Goal: Information Seeking & Learning: Compare options

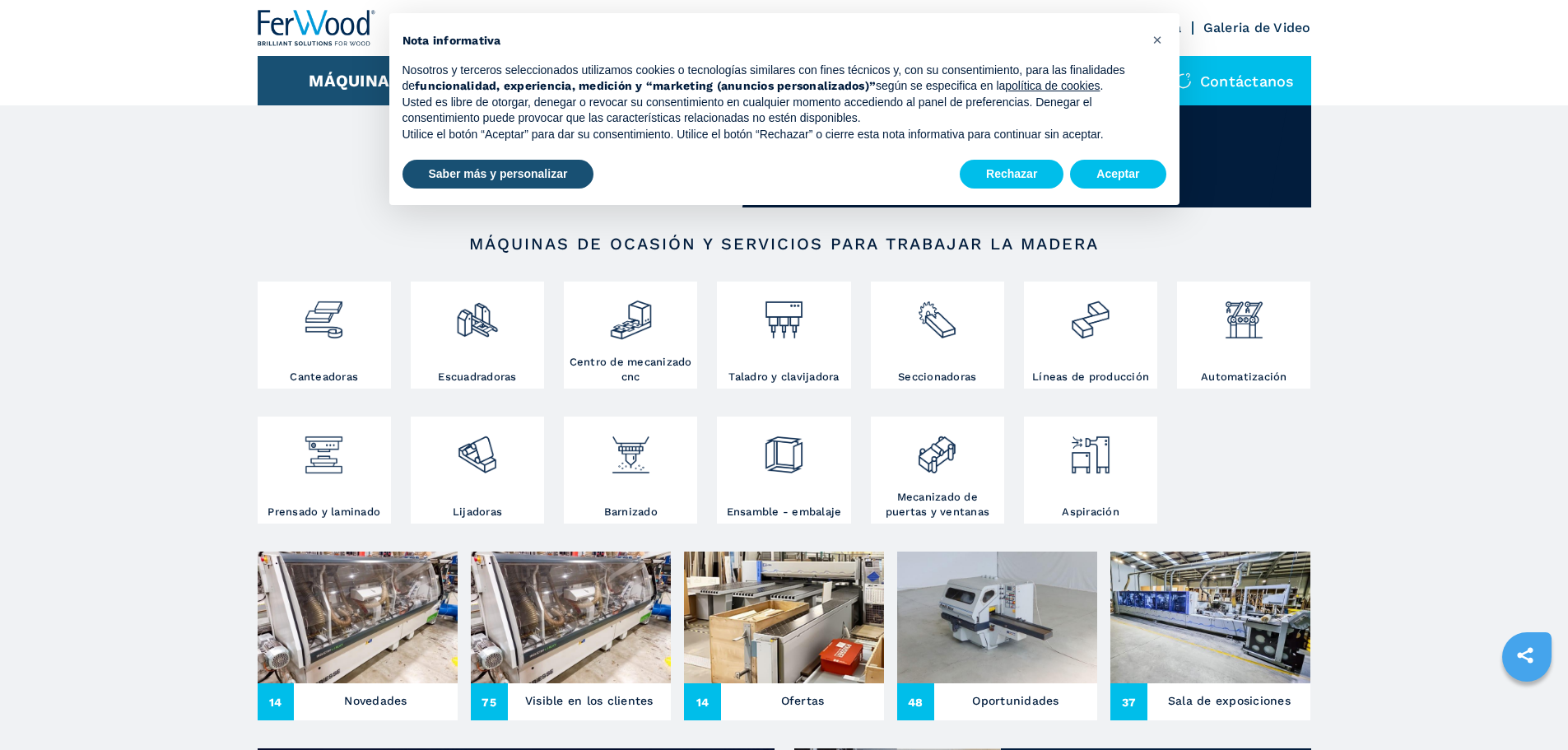
click at [328, 359] on div at bounding box center [325, 327] width 126 height 84
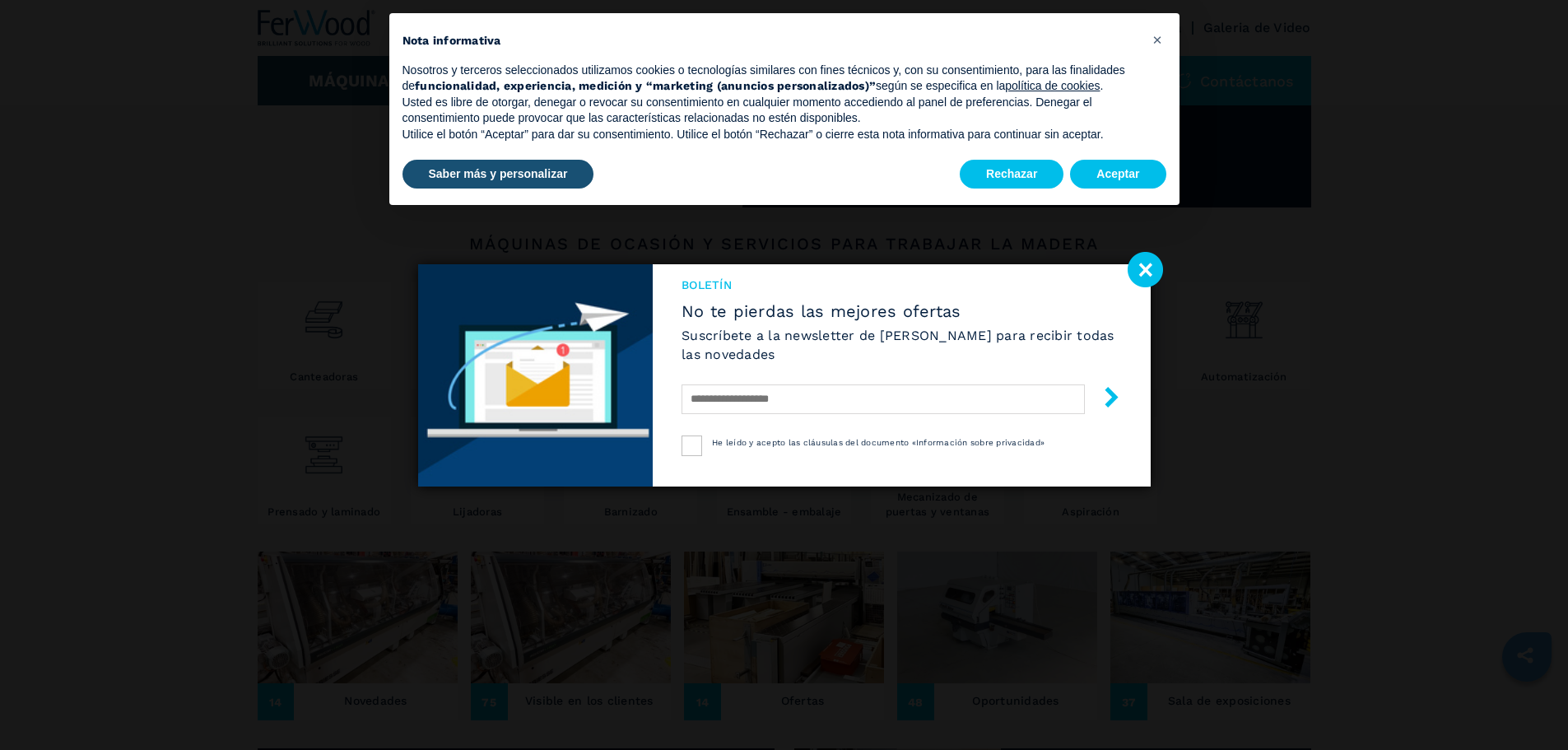
select select "**********"
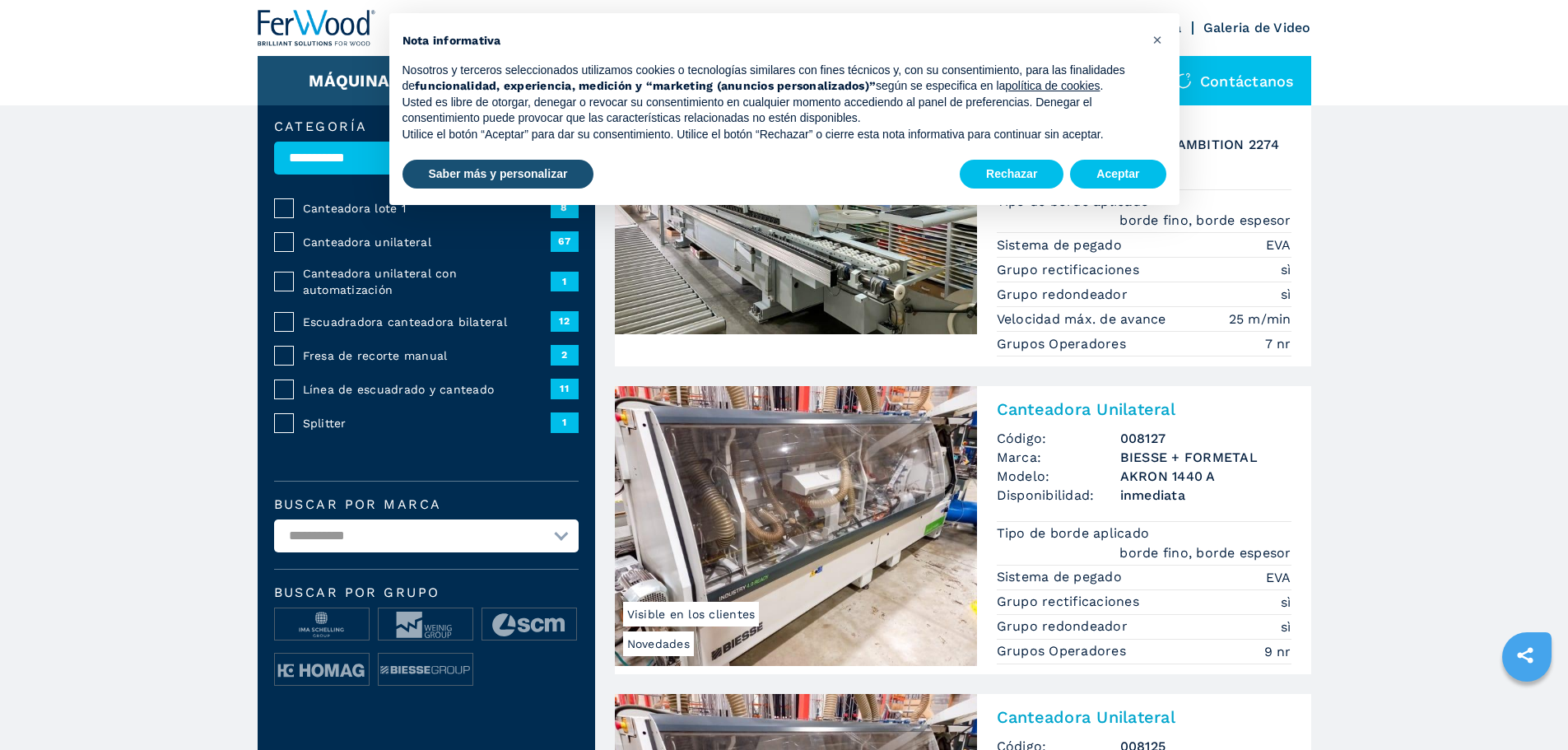
scroll to position [82, 0]
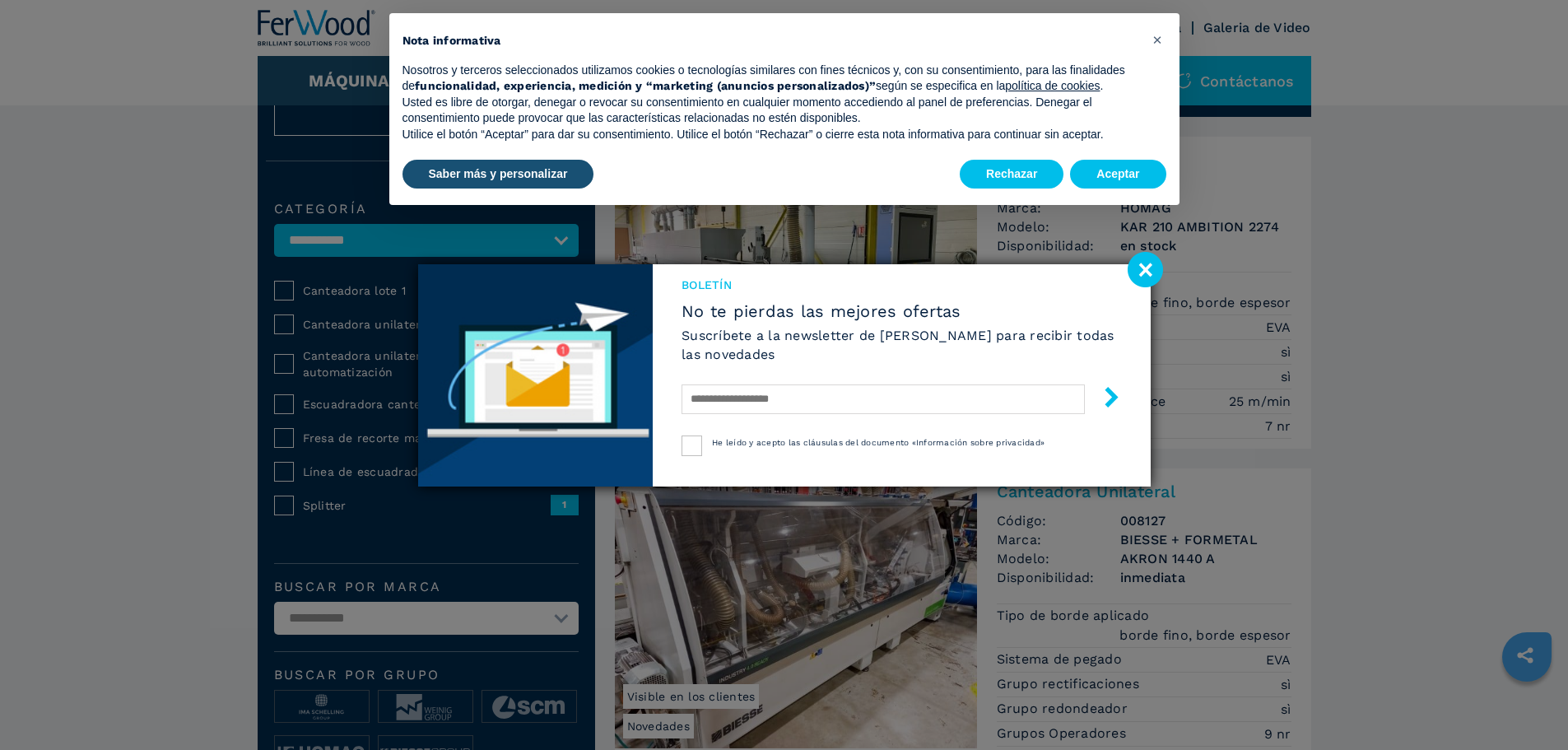
click at [1148, 269] on image at bounding box center [1144, 269] width 35 height 35
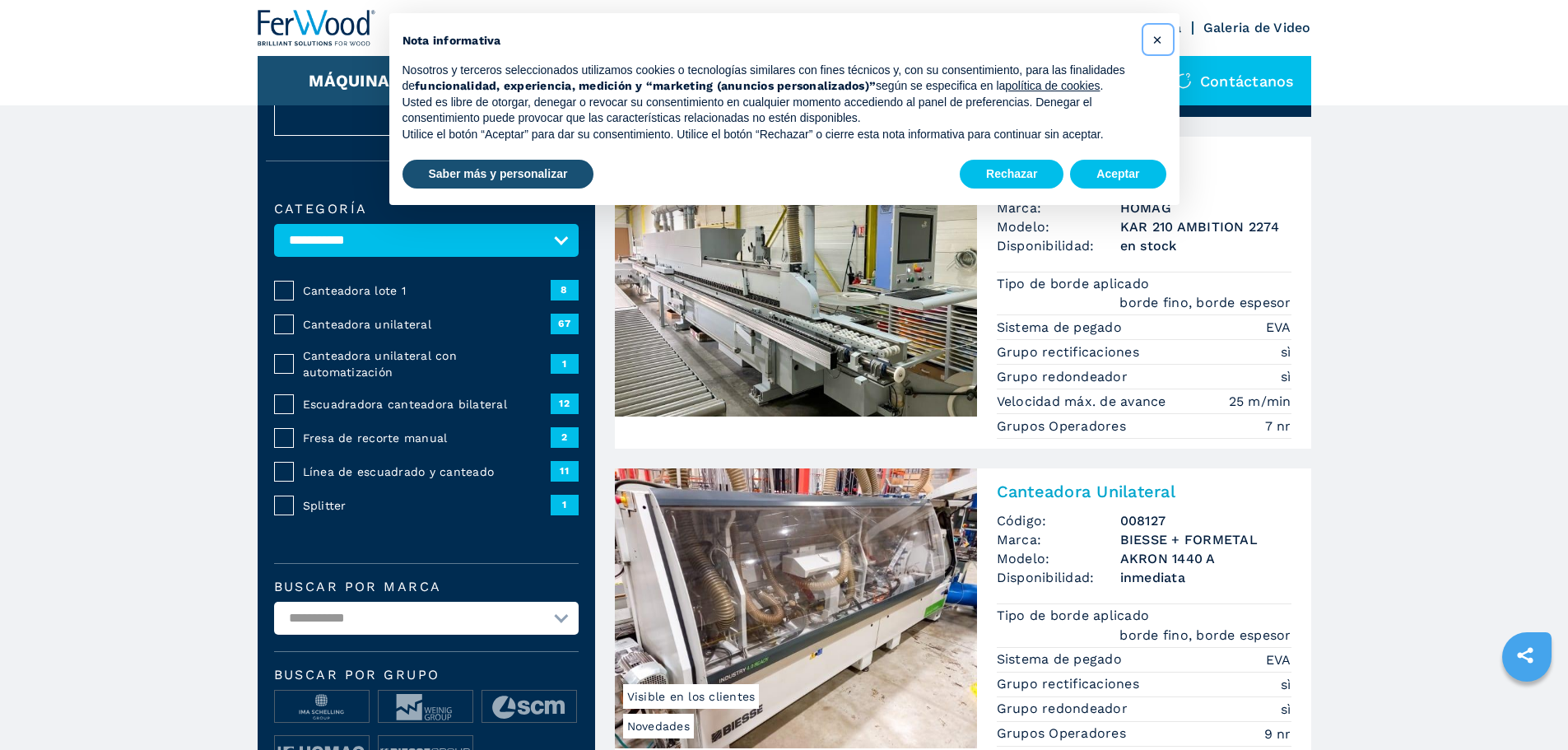
click at [1158, 33] on span "×" at bounding box center [1157, 39] width 10 height 20
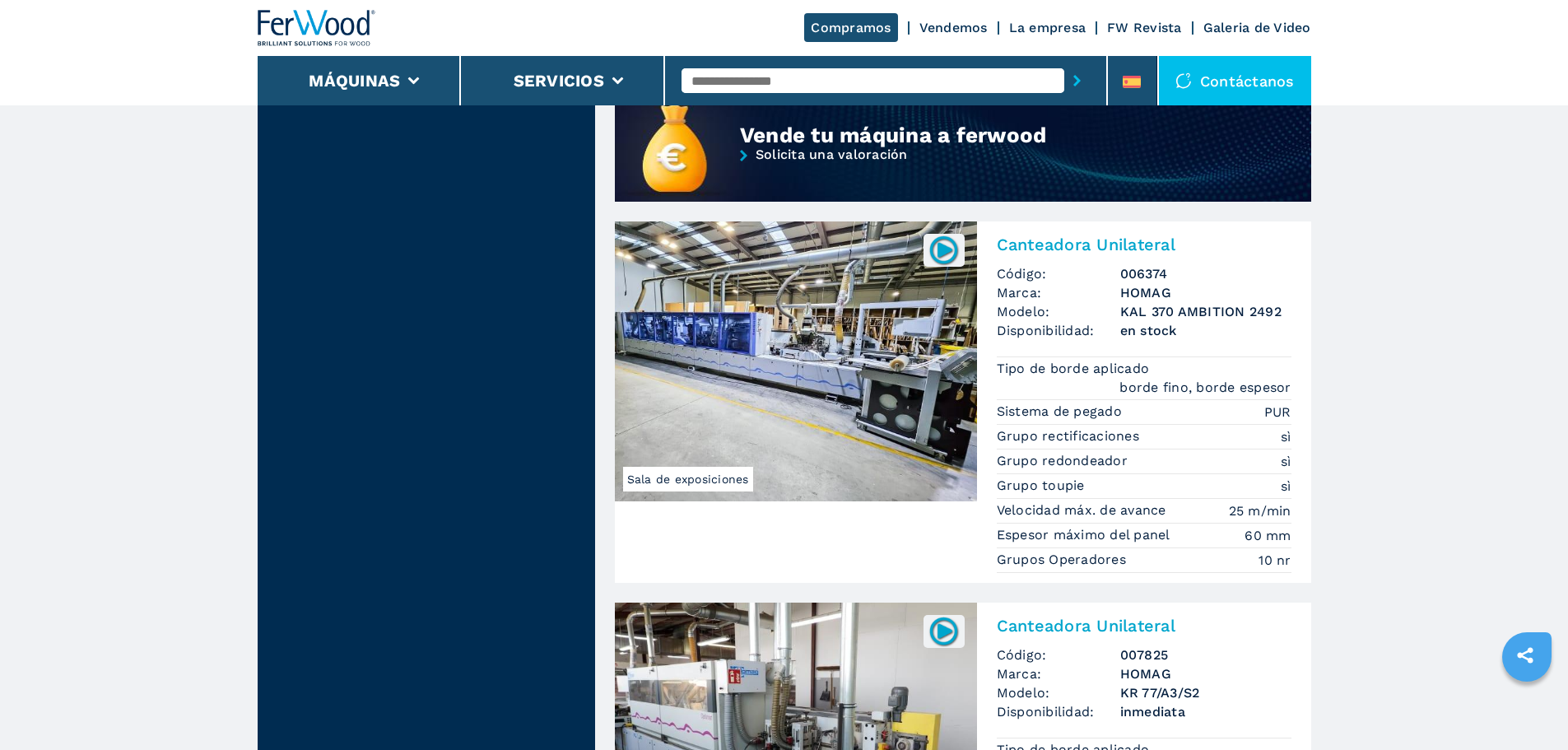
scroll to position [1482, 0]
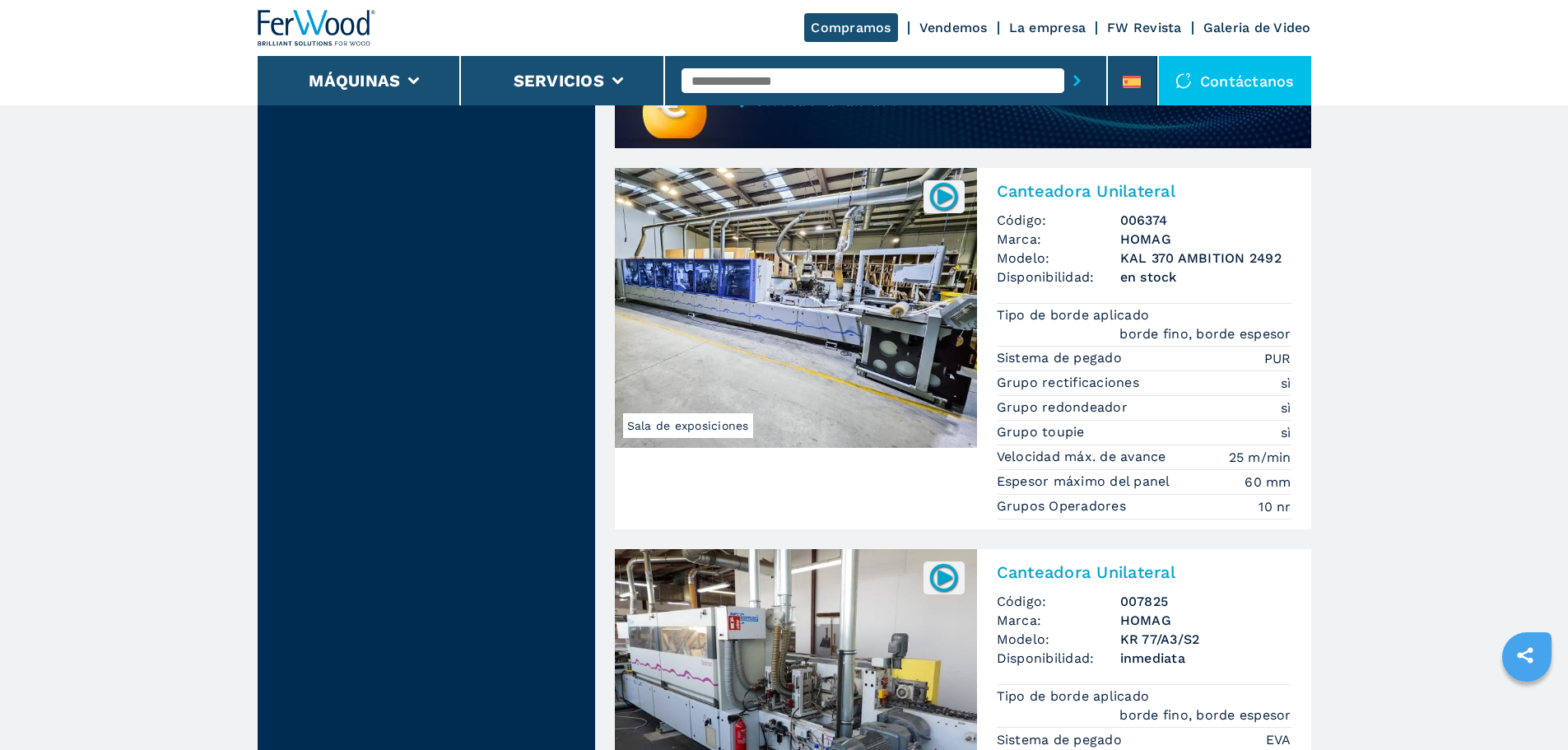
click at [712, 427] on span "Sala de exposiciones" at bounding box center [688, 425] width 130 height 25
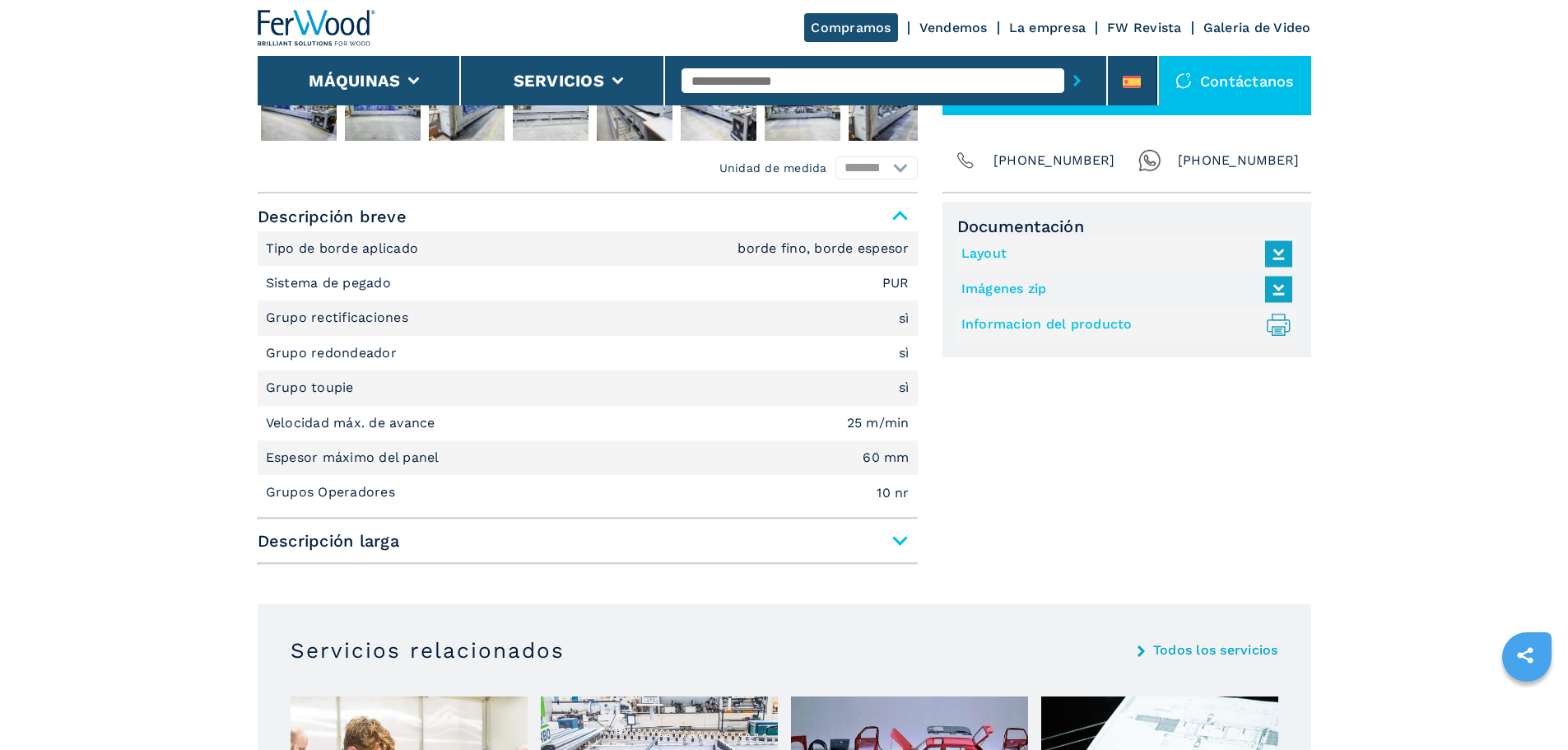
scroll to position [741, 0]
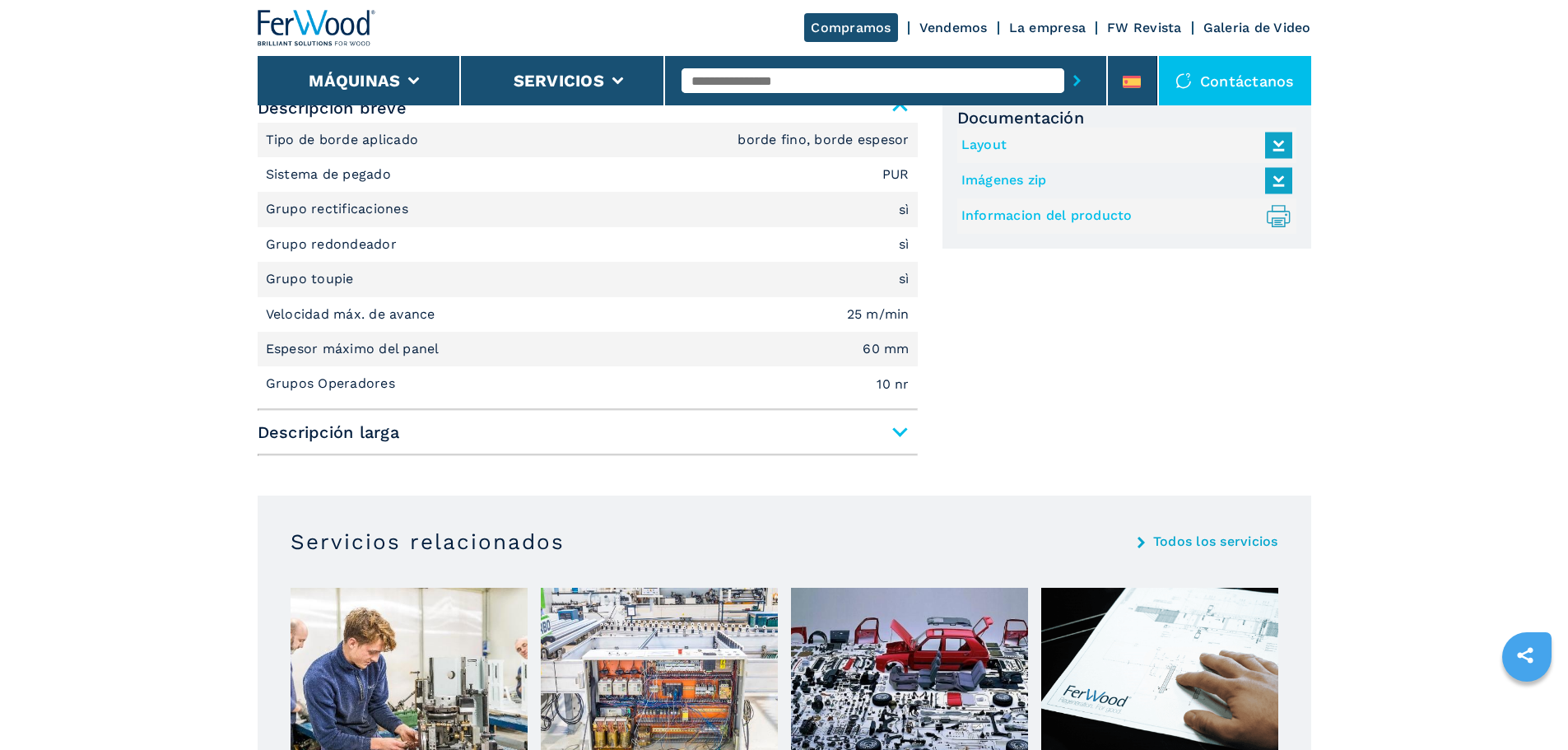
click at [898, 430] on span "Descripción larga" at bounding box center [588, 432] width 660 height 30
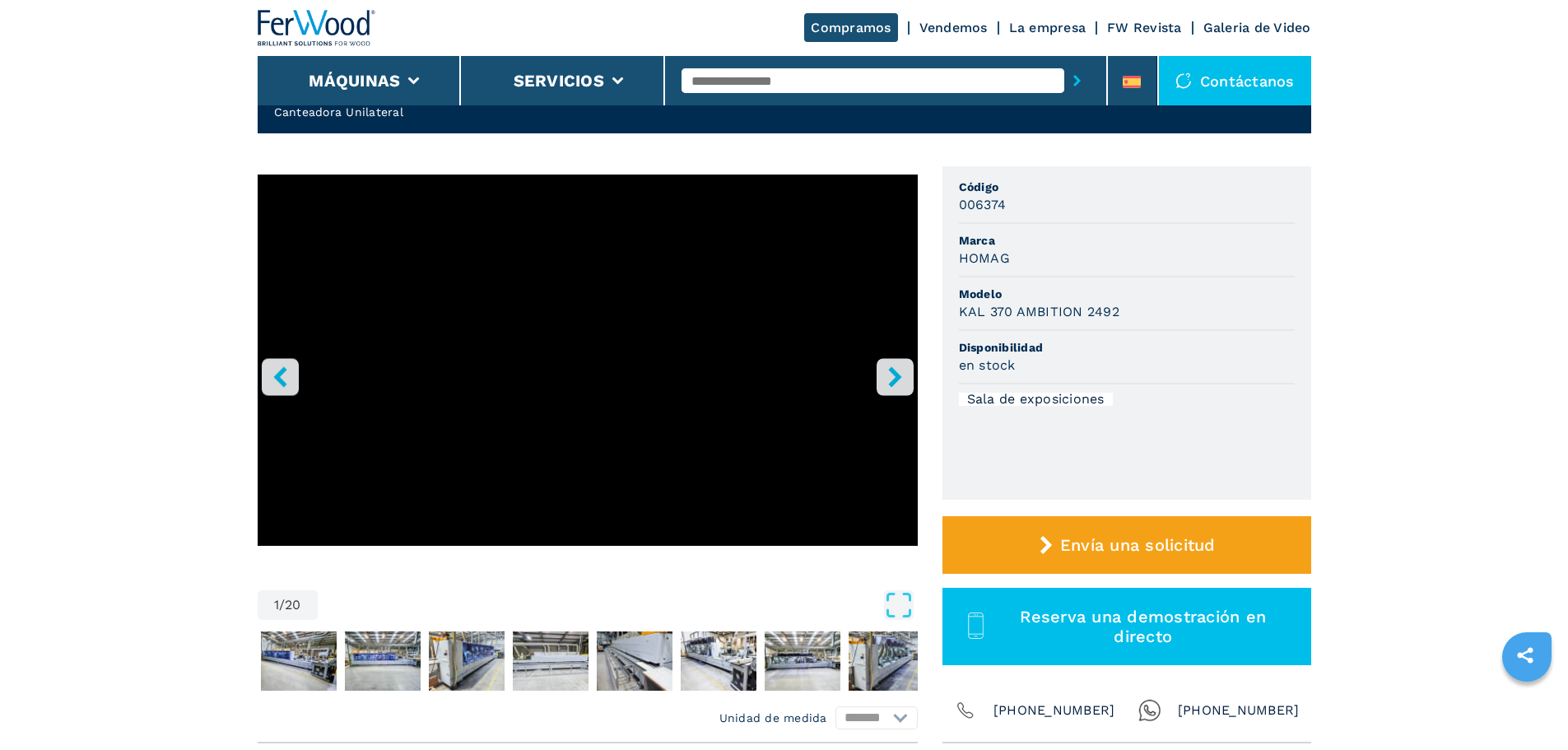
scroll to position [0, 0]
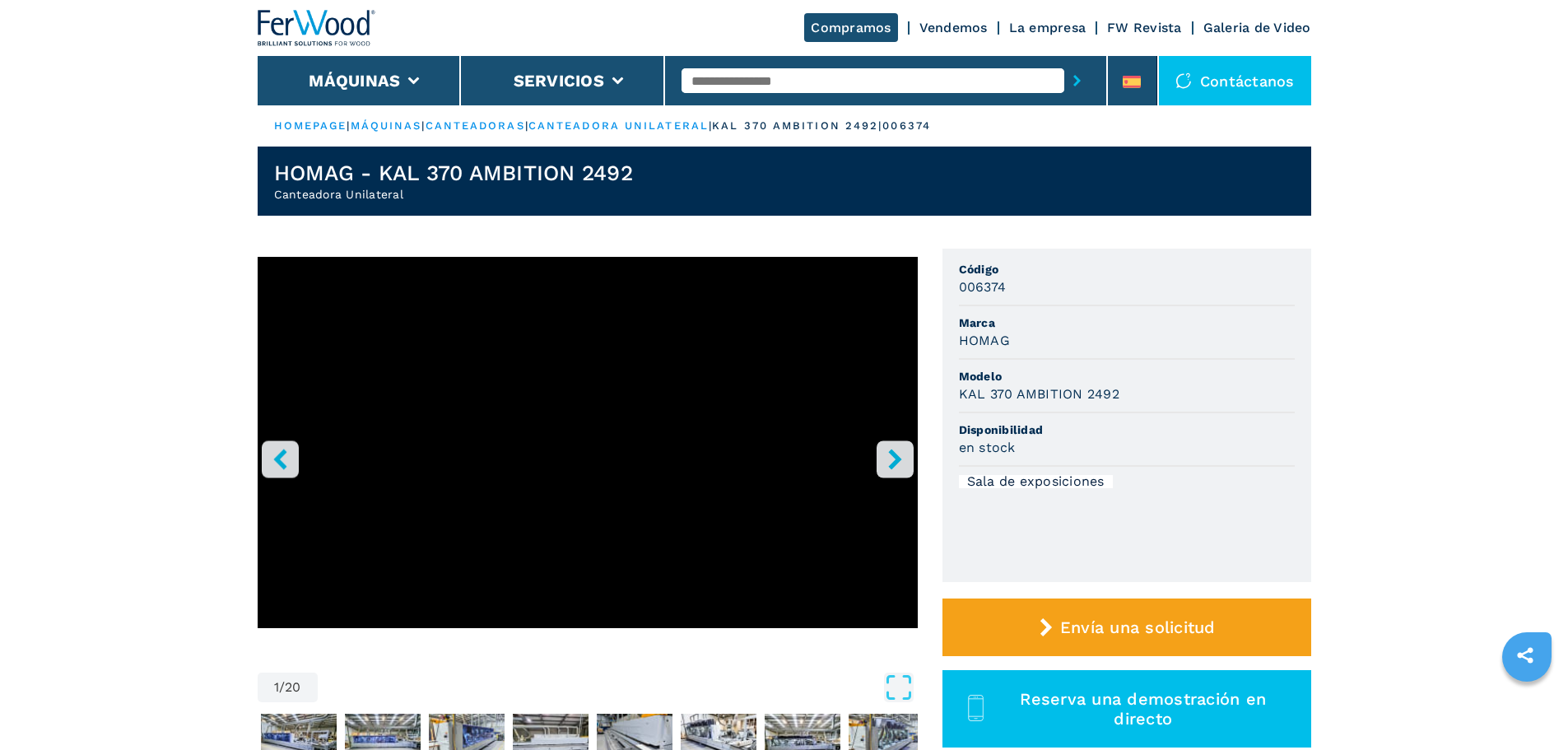
click at [899, 456] on icon "right-button" at bounding box center [895, 459] width 20 height 21
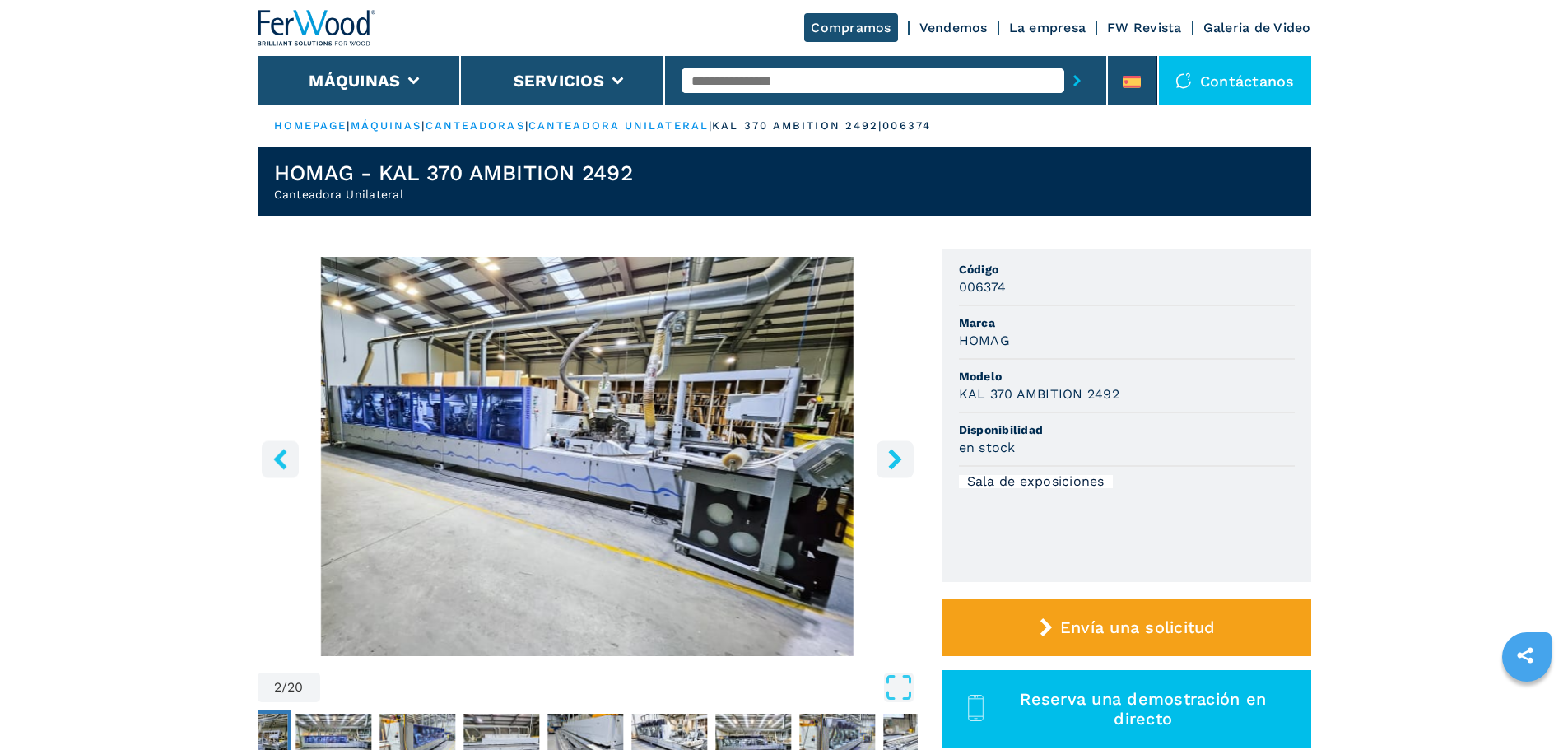
click at [899, 456] on icon "right-button" at bounding box center [895, 459] width 20 height 21
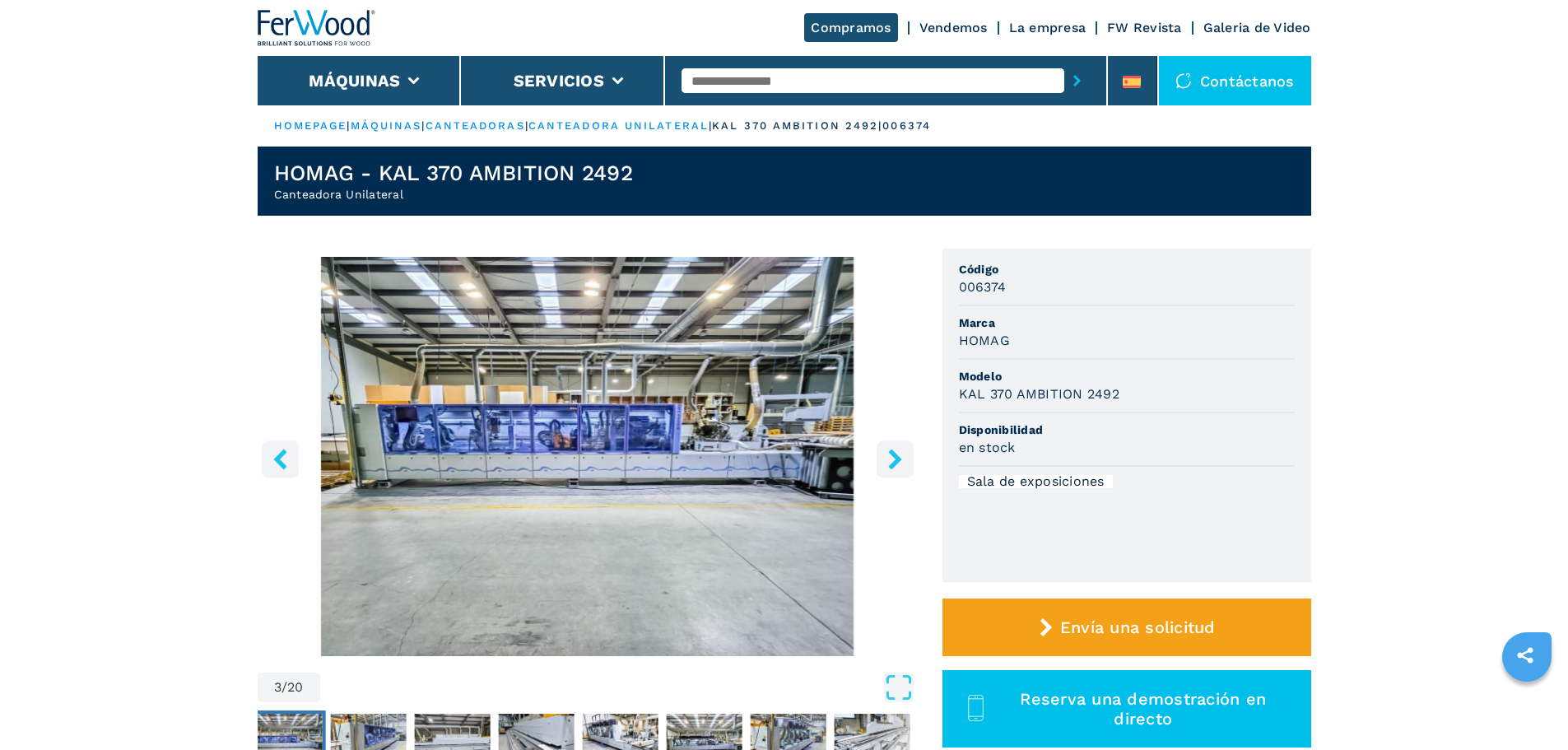
click at [899, 456] on icon "right-button" at bounding box center [895, 459] width 20 height 21
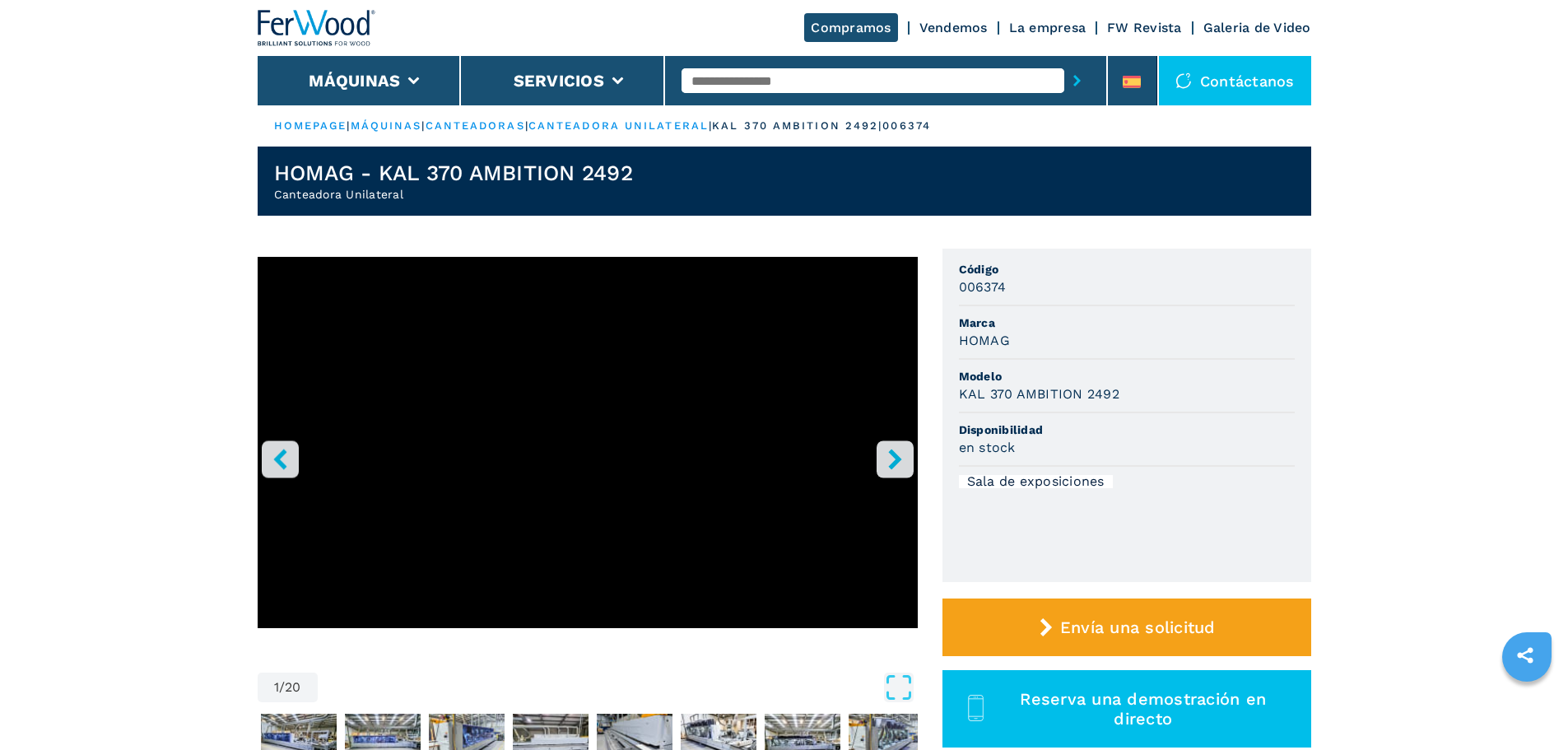
select select "**********"
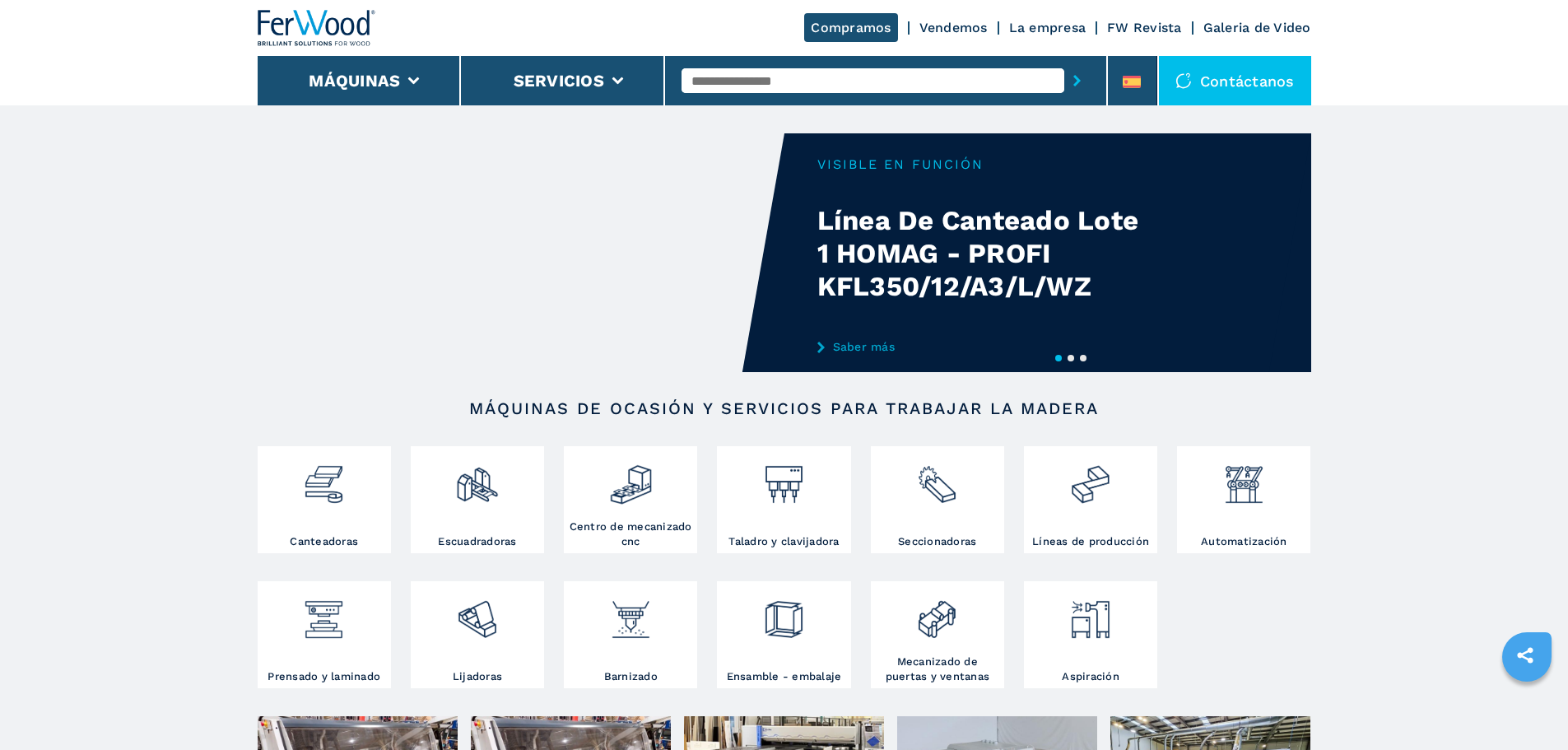
select select "**********"
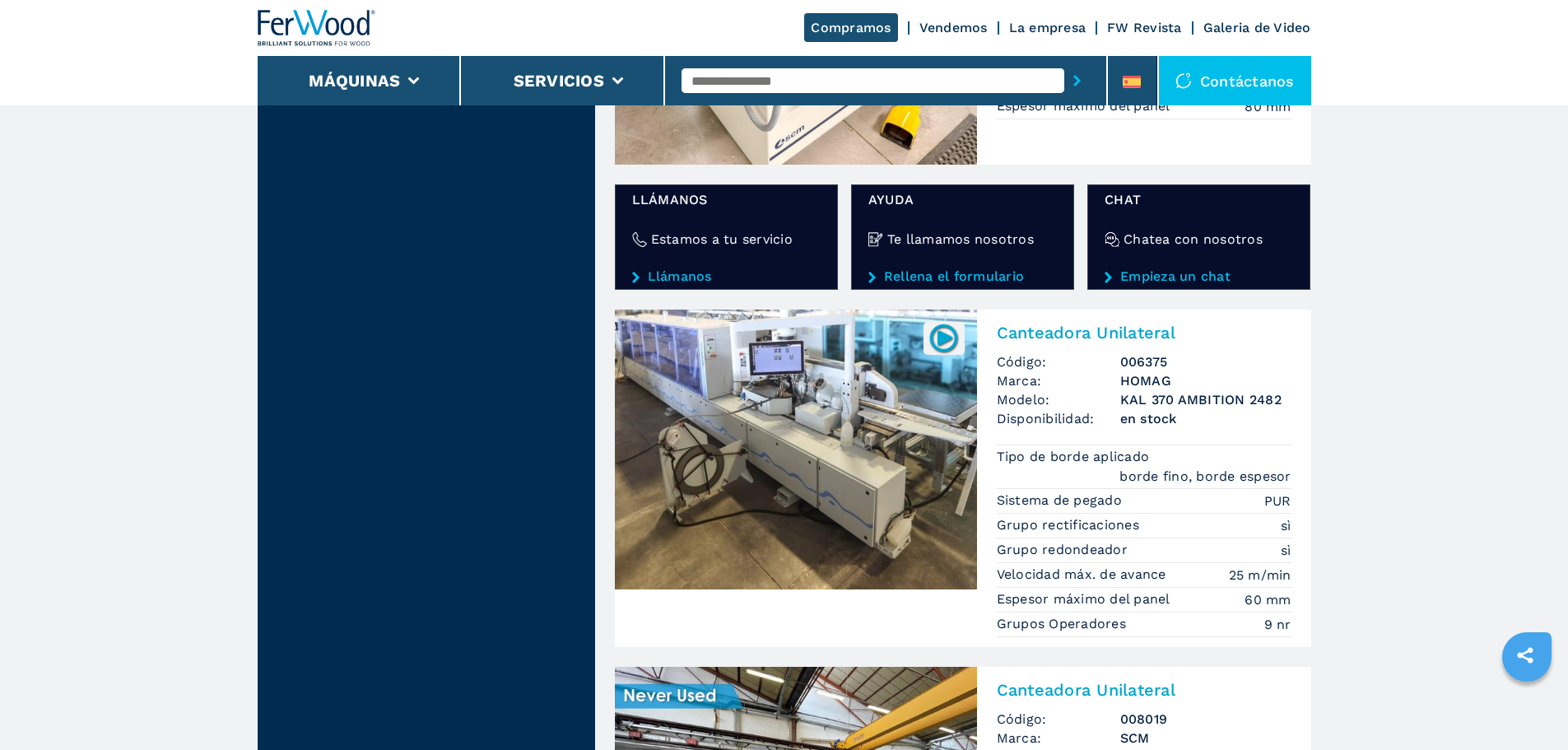
scroll to position [2964, 0]
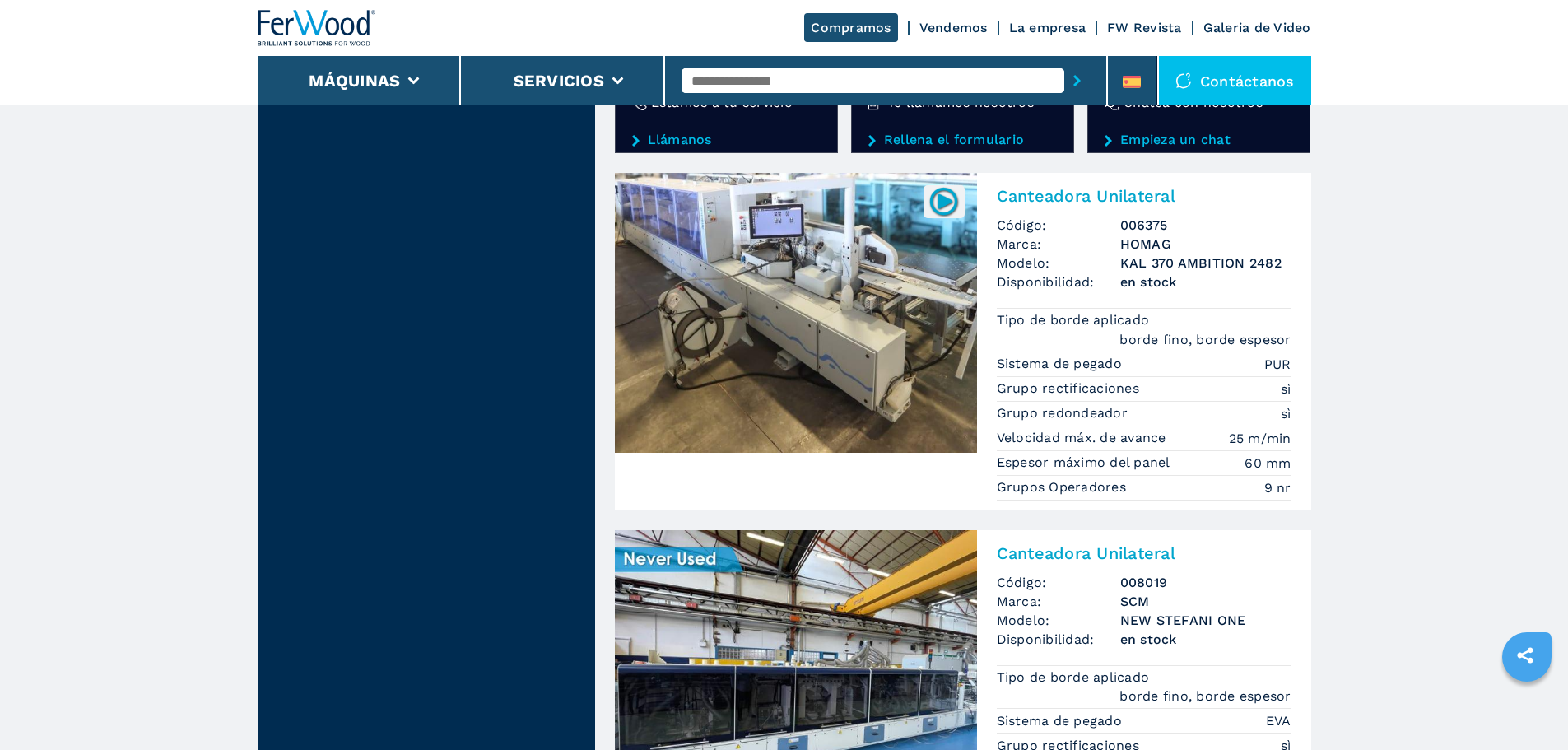
click at [843, 286] on img at bounding box center [796, 313] width 362 height 280
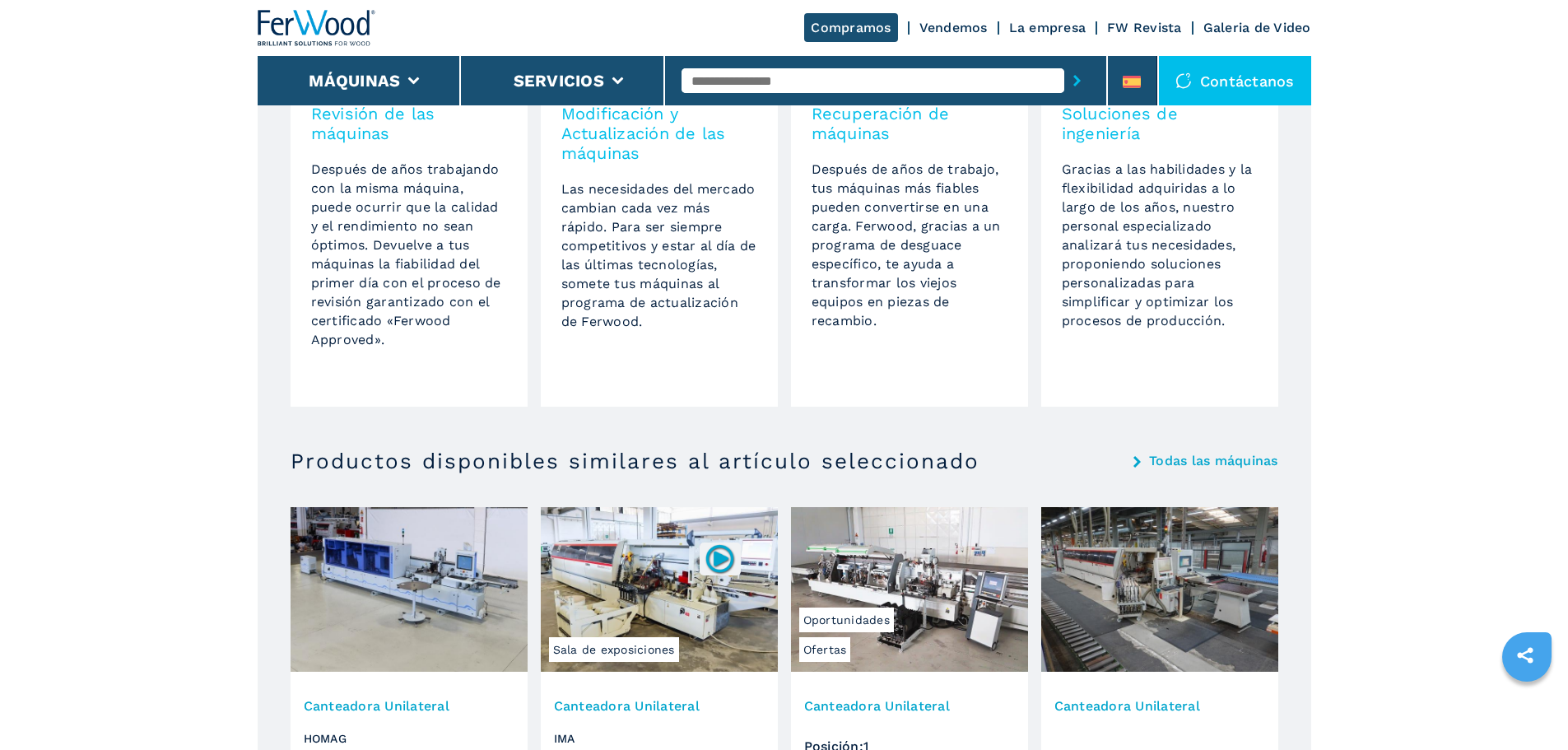
scroll to position [1482, 0]
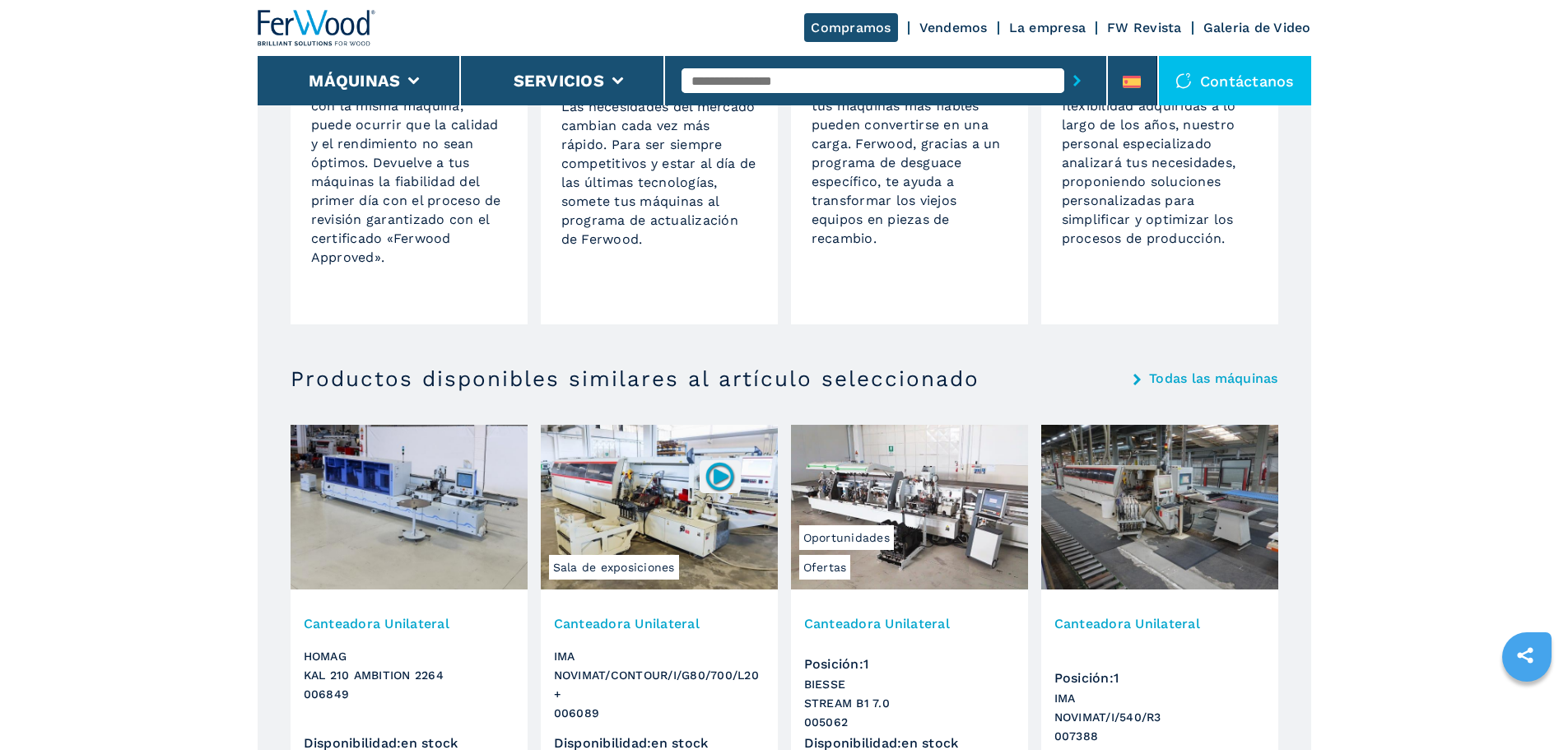
select select "**********"
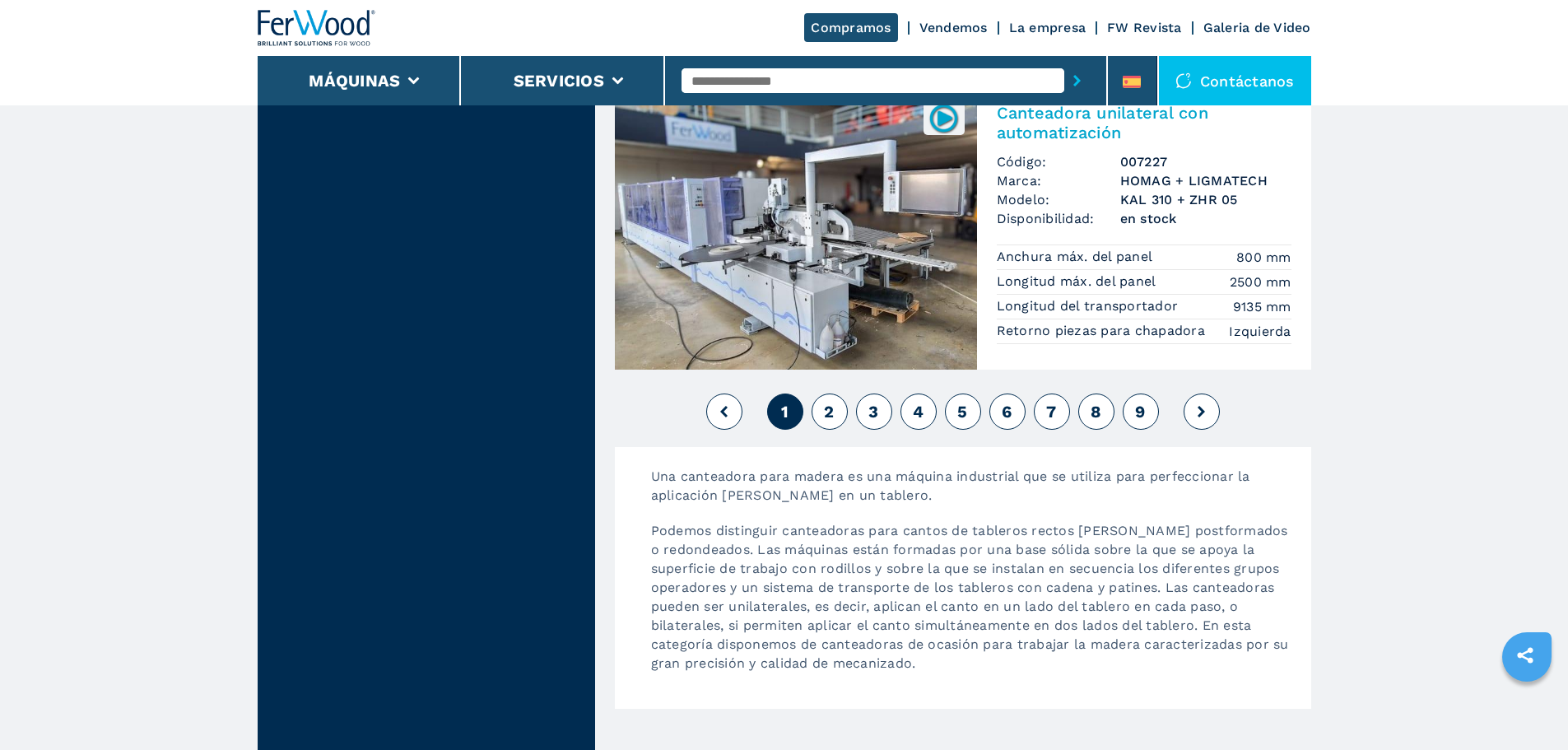
scroll to position [4116, 0]
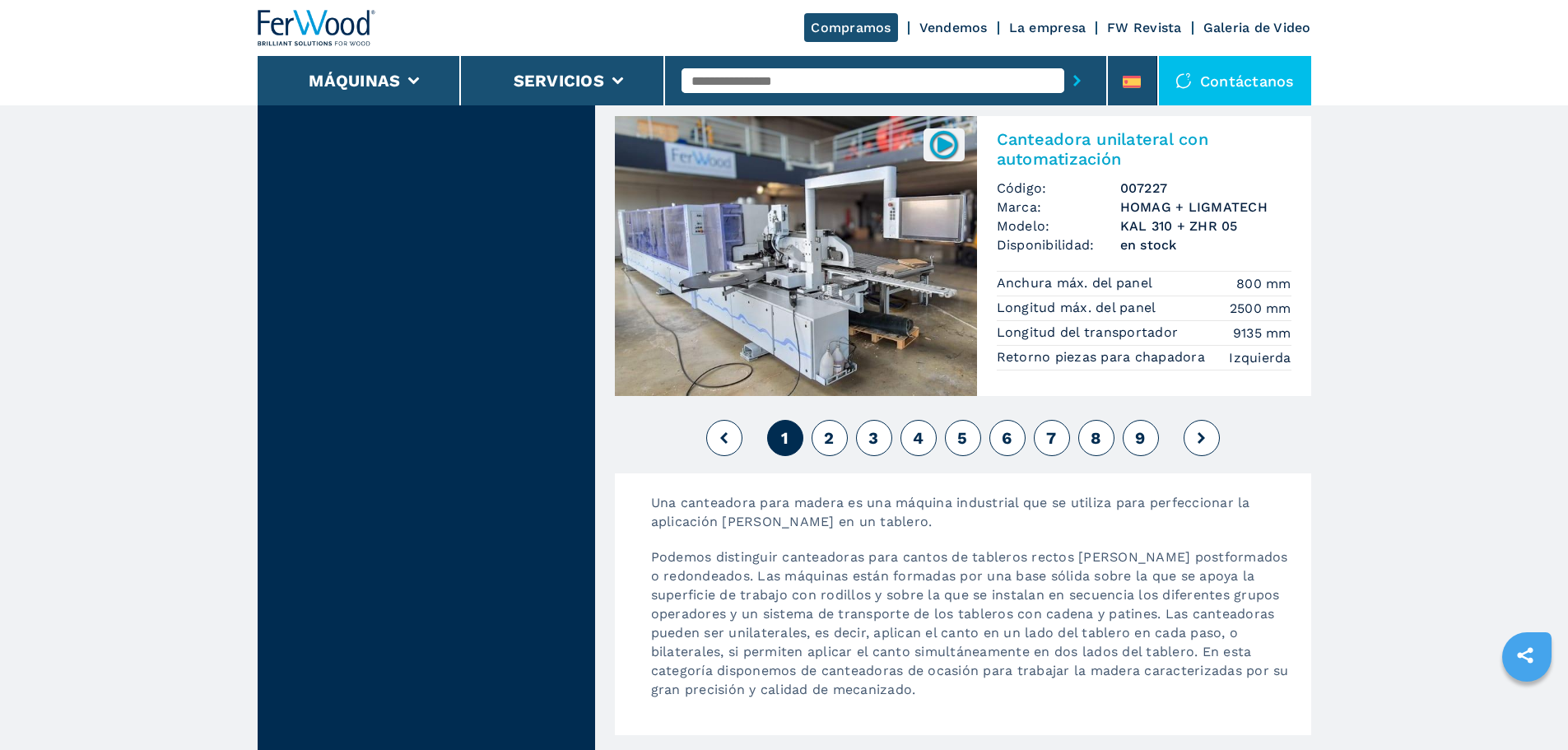
click at [818, 428] on button "2" at bounding box center [829, 438] width 36 height 36
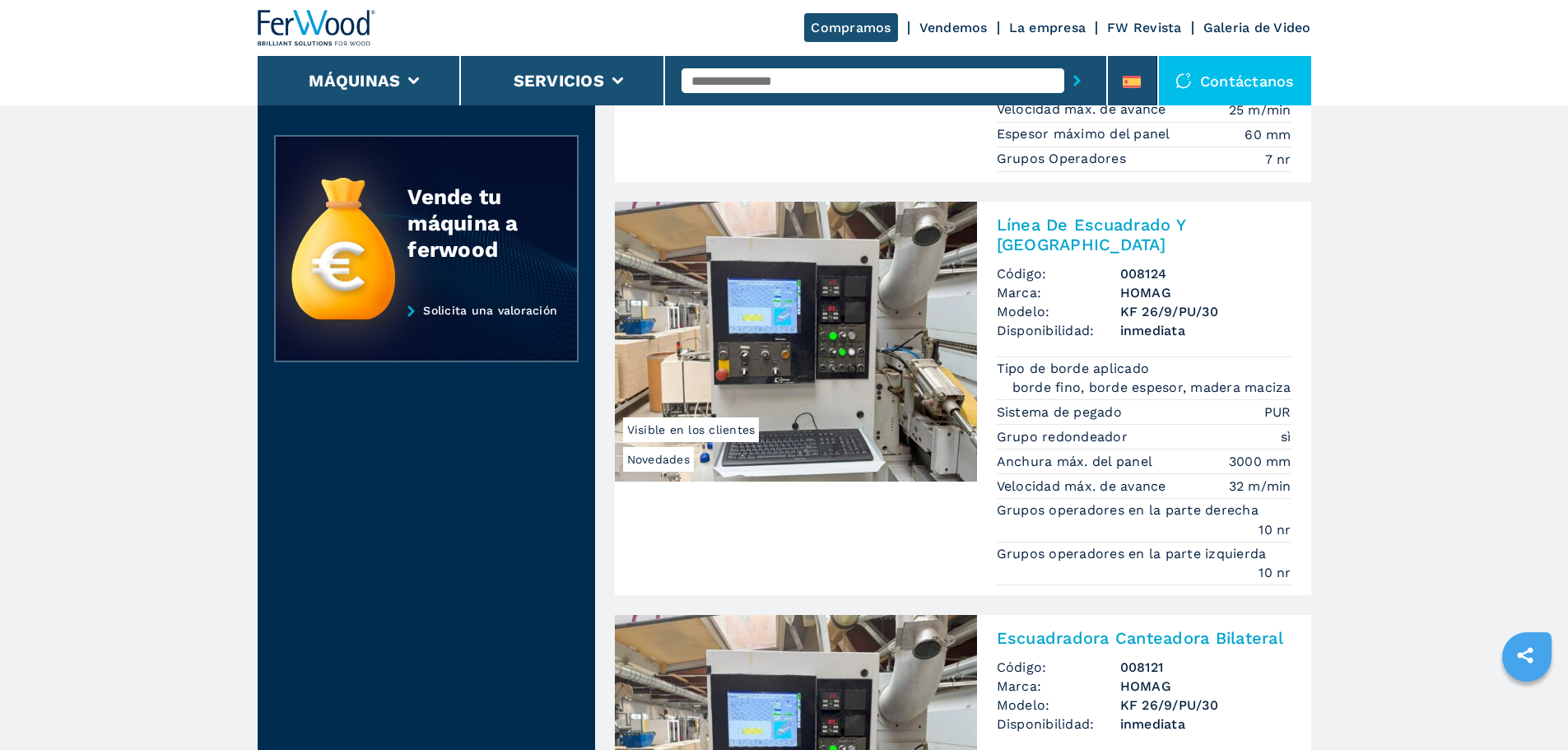
scroll to position [823, 0]
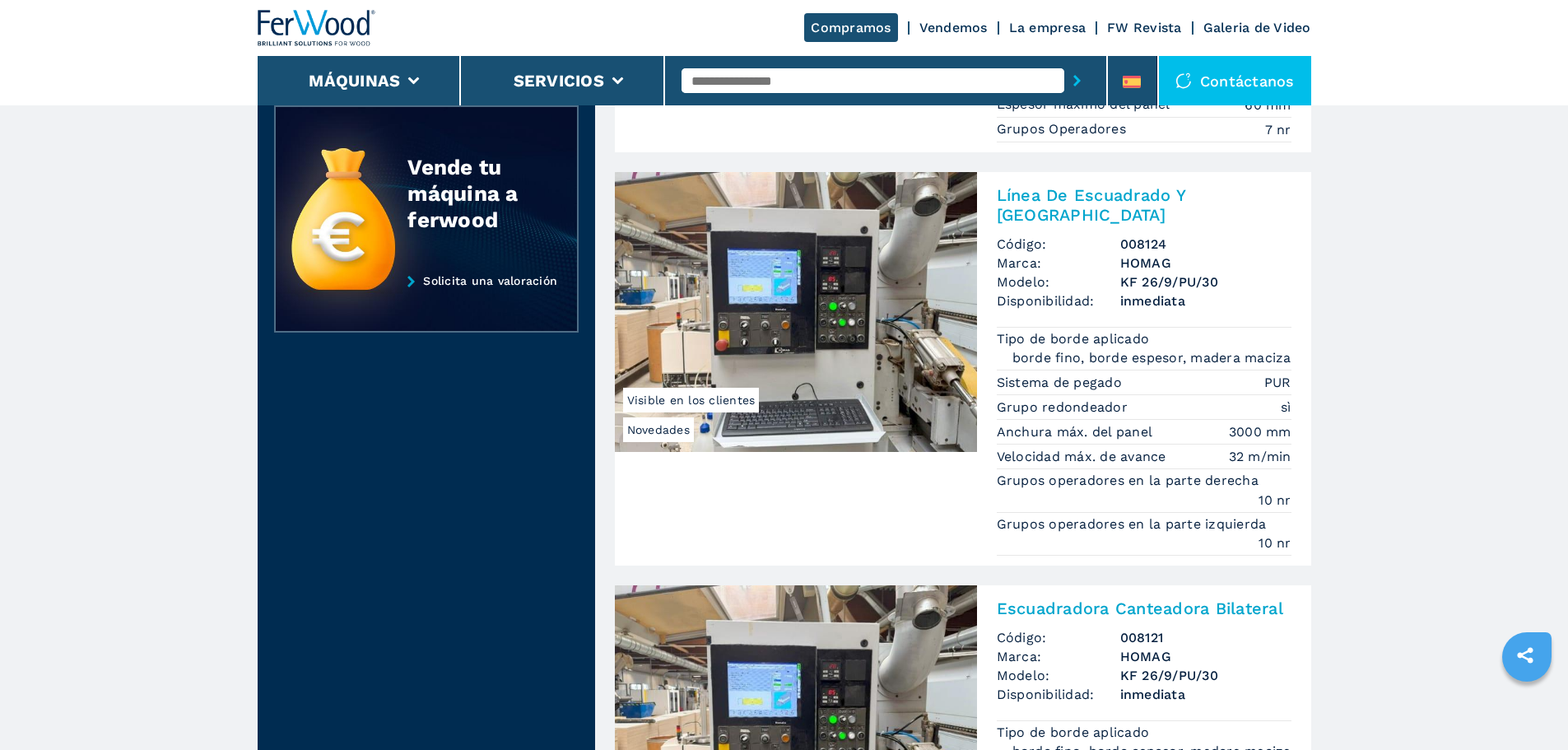
click at [854, 296] on img at bounding box center [796, 312] width 362 height 280
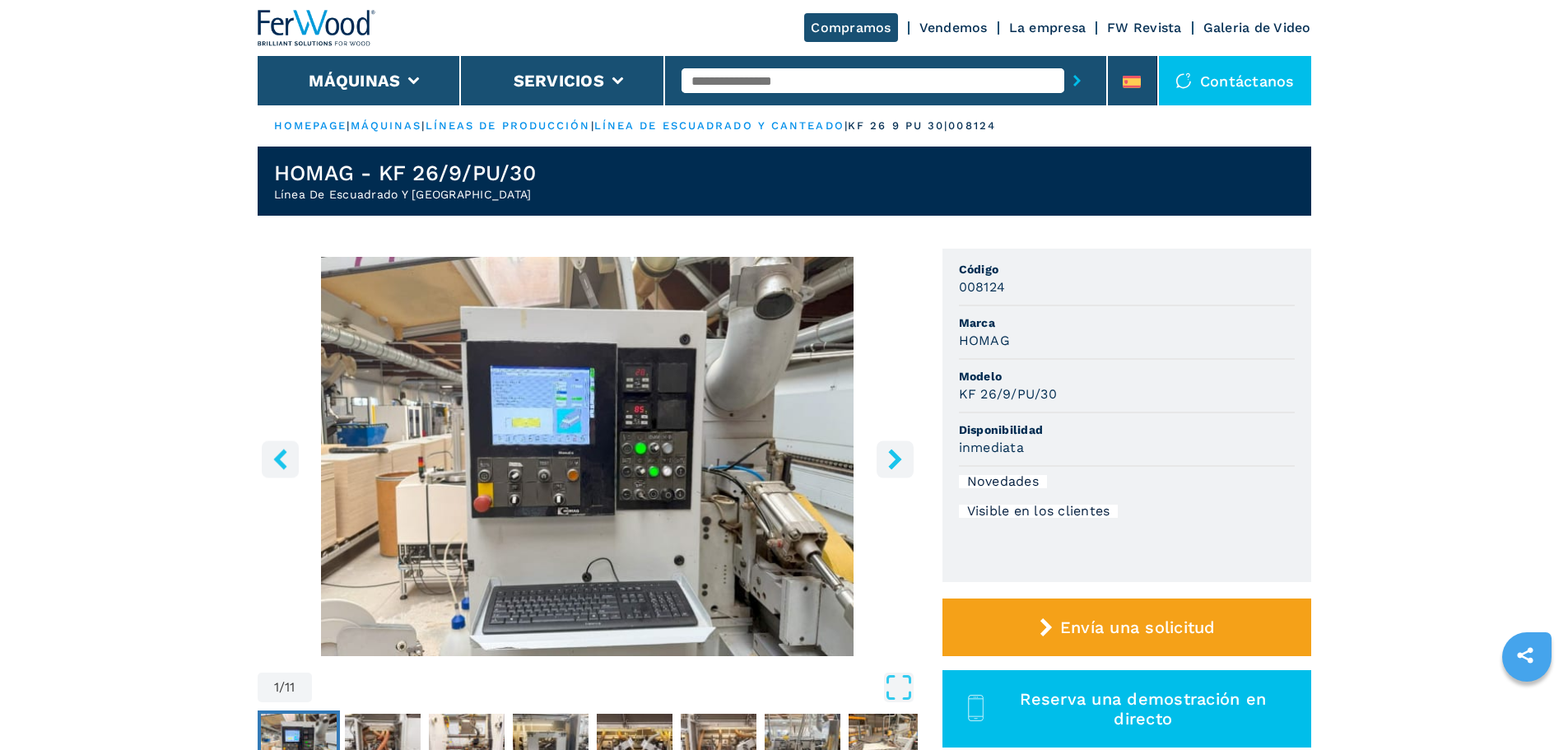
click at [896, 460] on icon "right-button" at bounding box center [894, 459] width 13 height 21
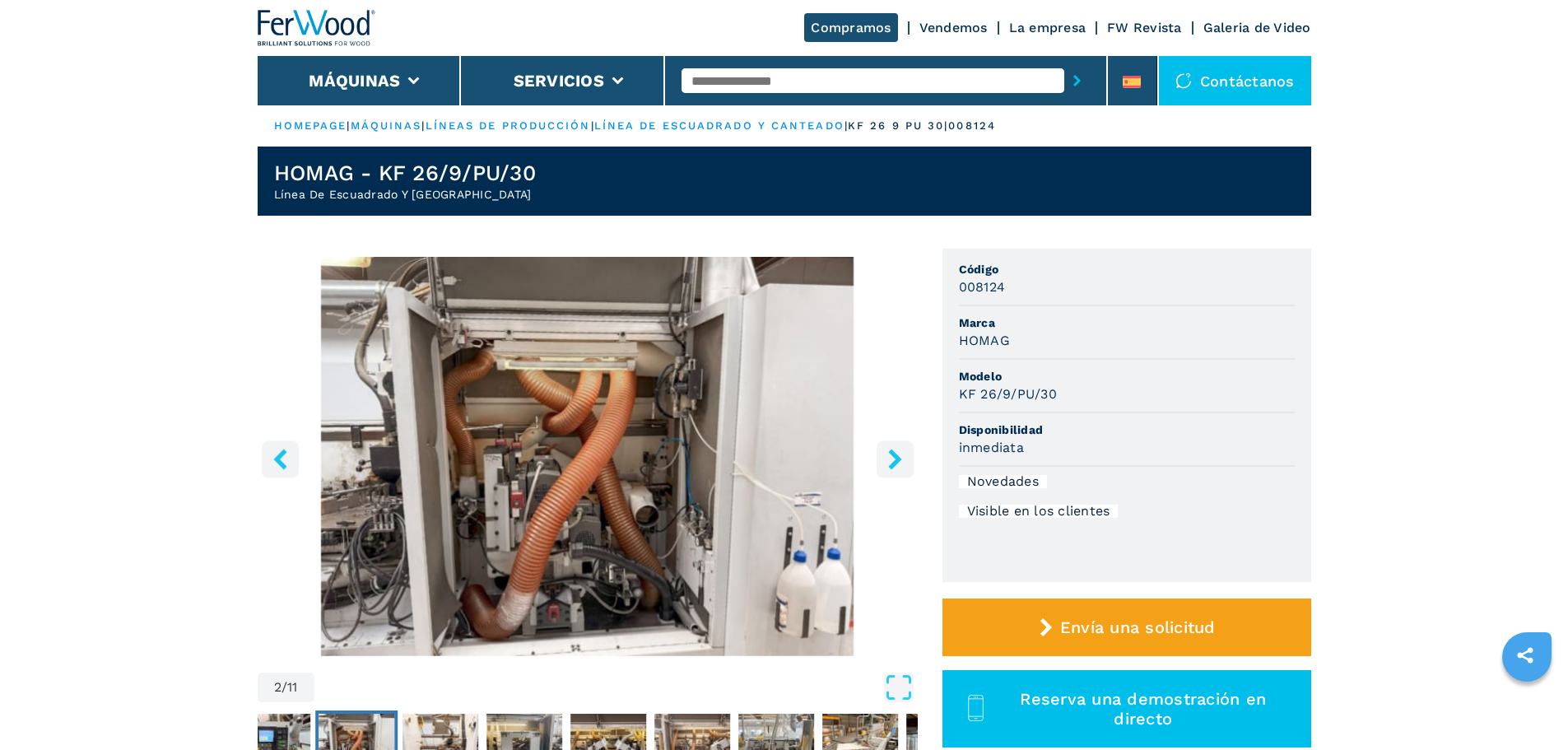
click at [896, 460] on icon "right-button" at bounding box center [894, 459] width 13 height 21
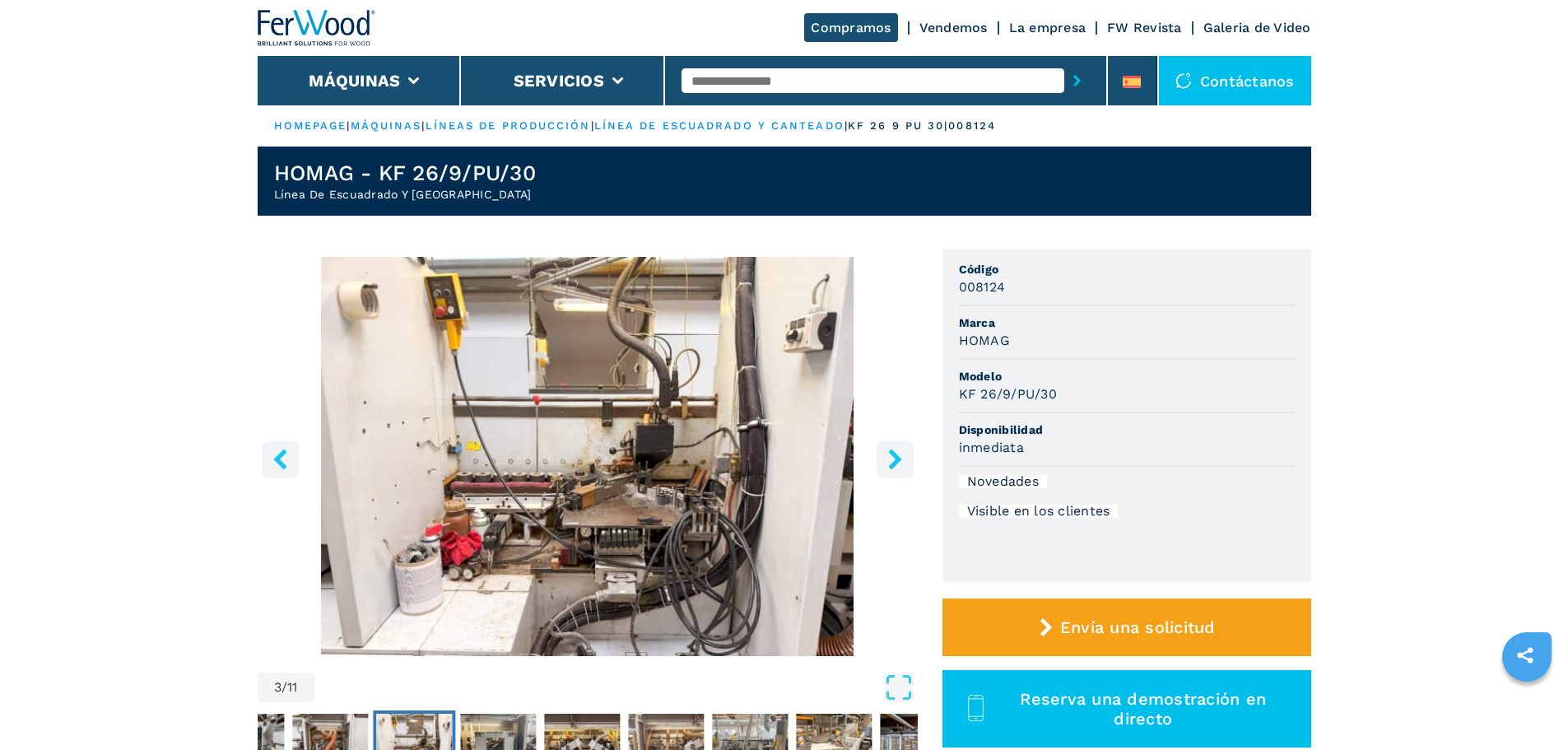
click at [896, 460] on icon "right-button" at bounding box center [894, 459] width 13 height 21
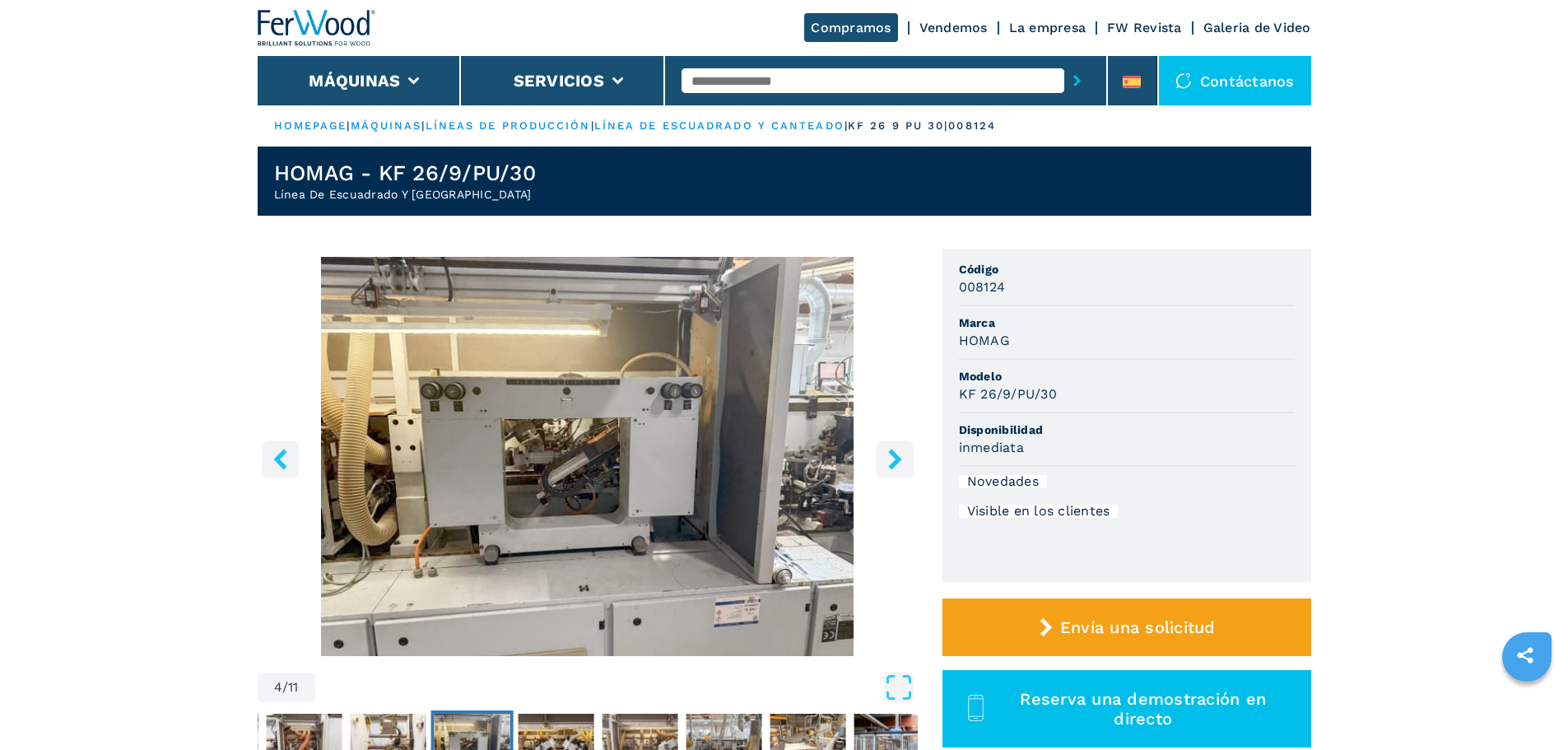
click at [896, 460] on icon "right-button" at bounding box center [894, 459] width 13 height 21
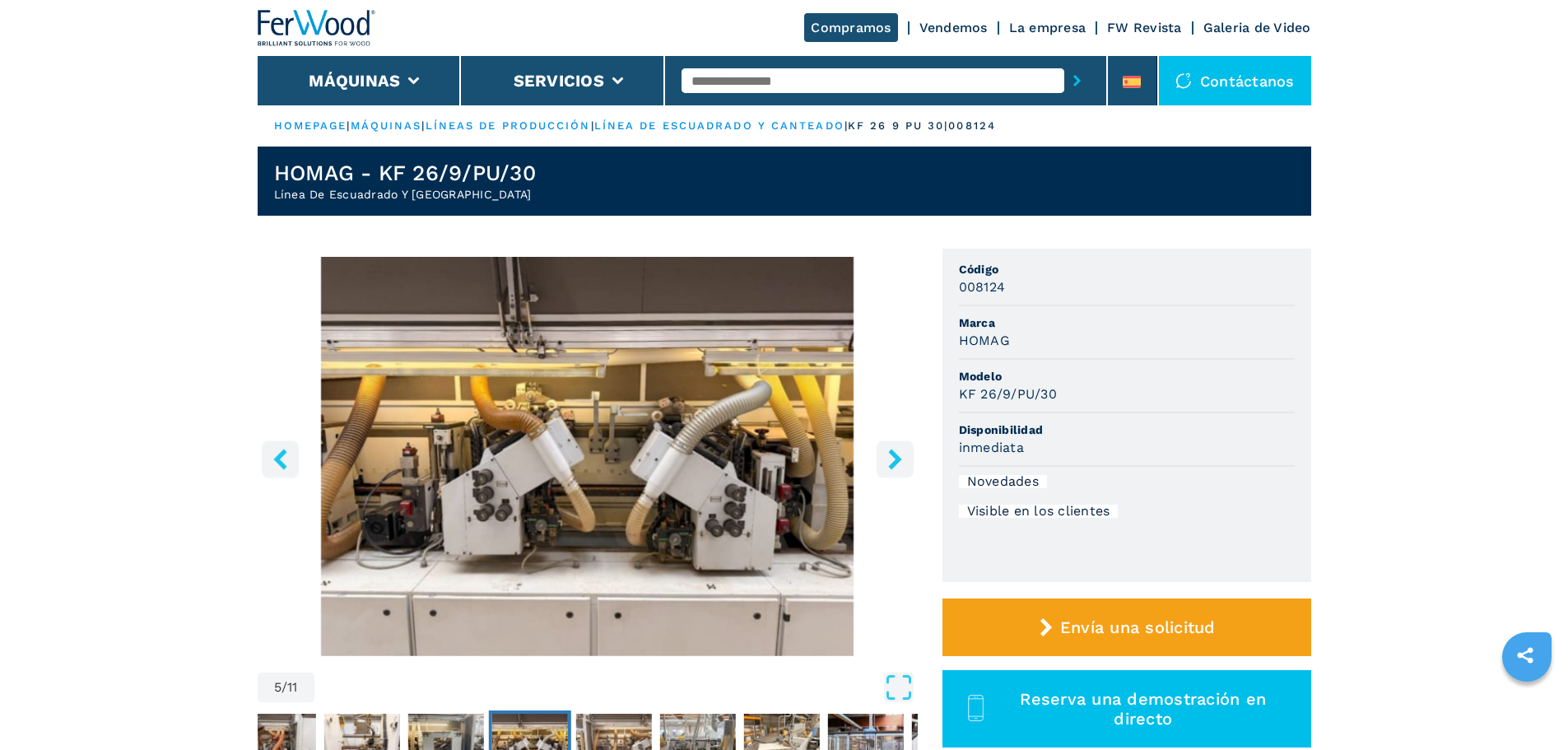
click at [896, 460] on icon "right-button" at bounding box center [894, 459] width 13 height 21
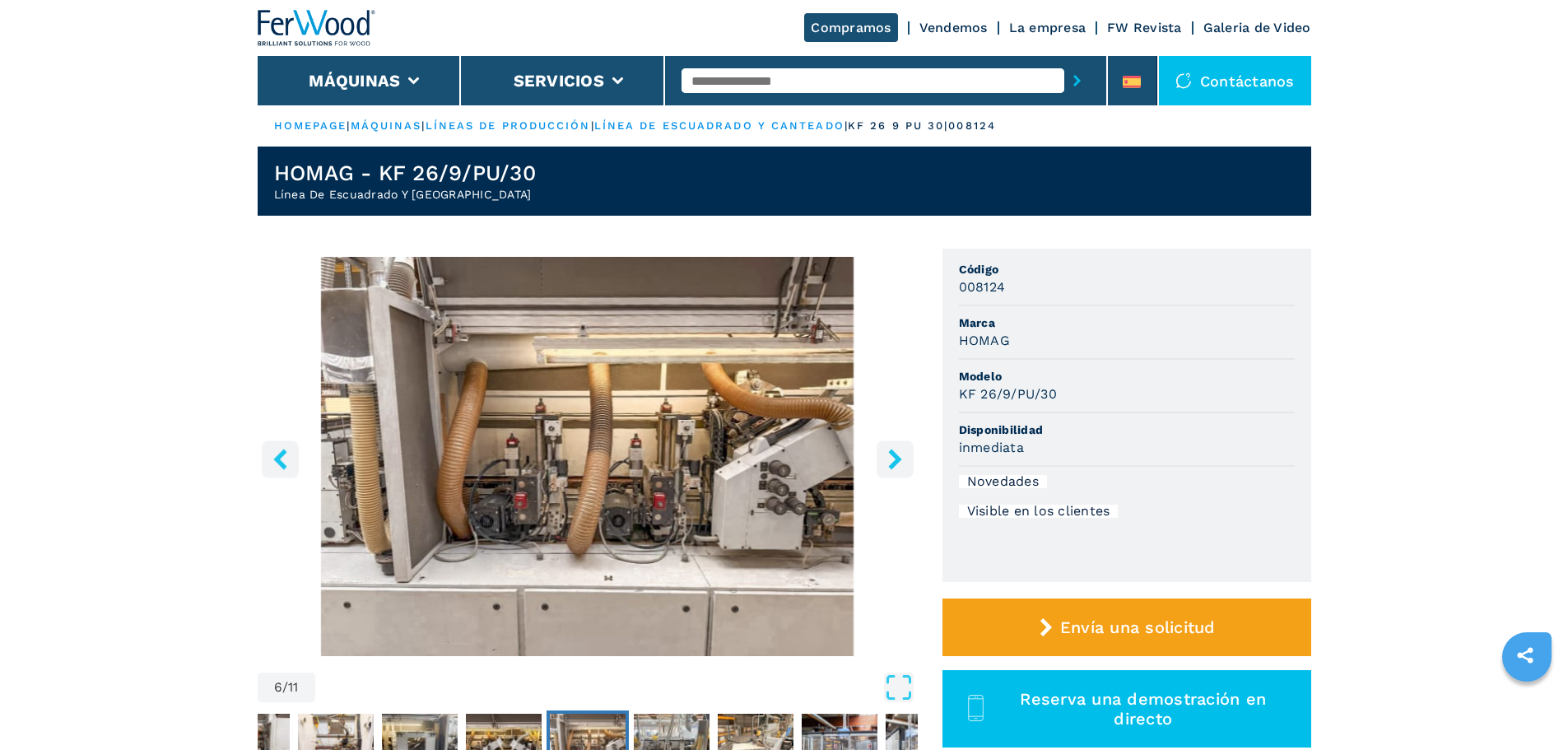
click at [896, 460] on icon "right-button" at bounding box center [894, 459] width 13 height 21
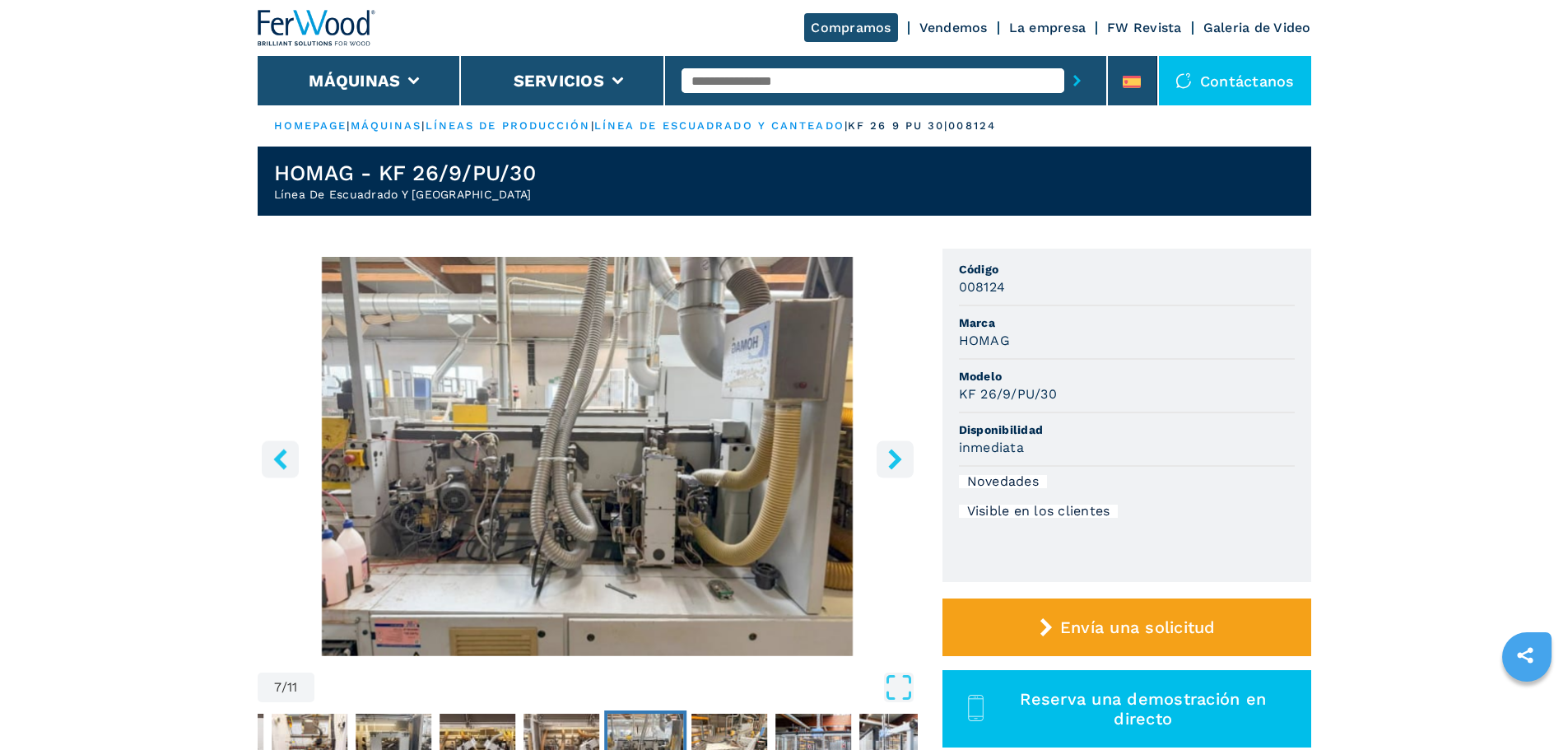
click at [896, 460] on icon "right-button" at bounding box center [894, 459] width 13 height 21
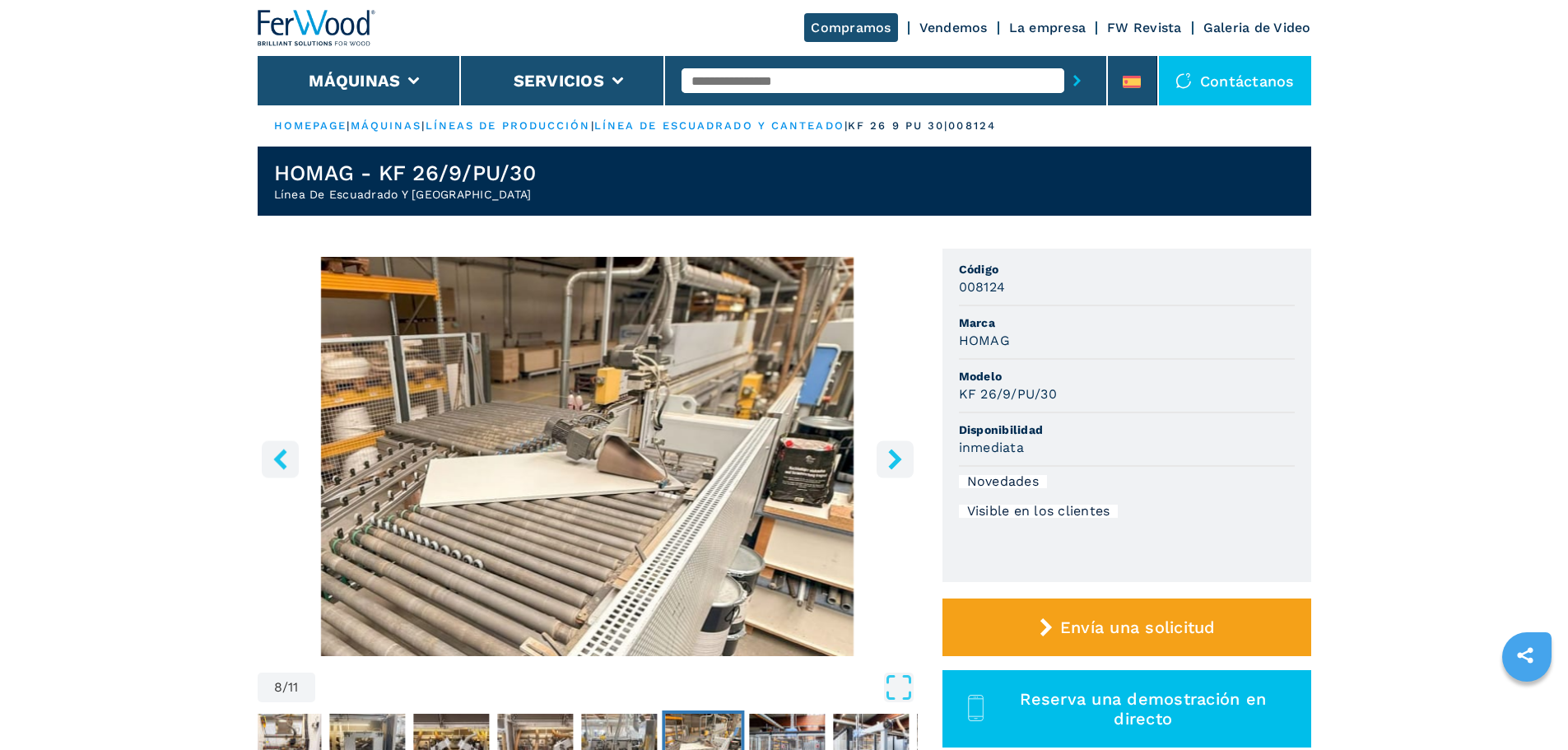
click at [896, 460] on icon "right-button" at bounding box center [894, 459] width 13 height 21
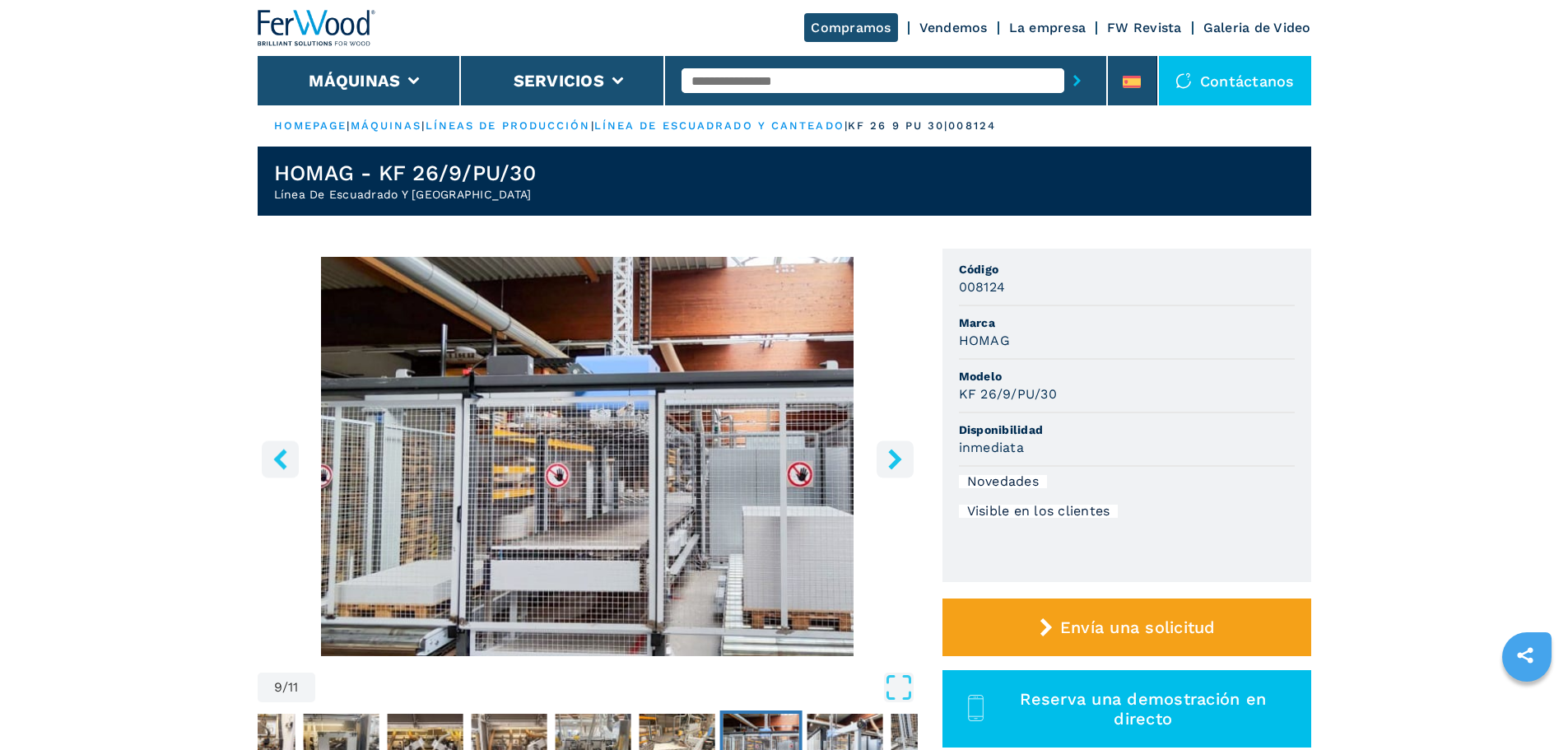
click at [896, 460] on icon "right-button" at bounding box center [894, 459] width 13 height 21
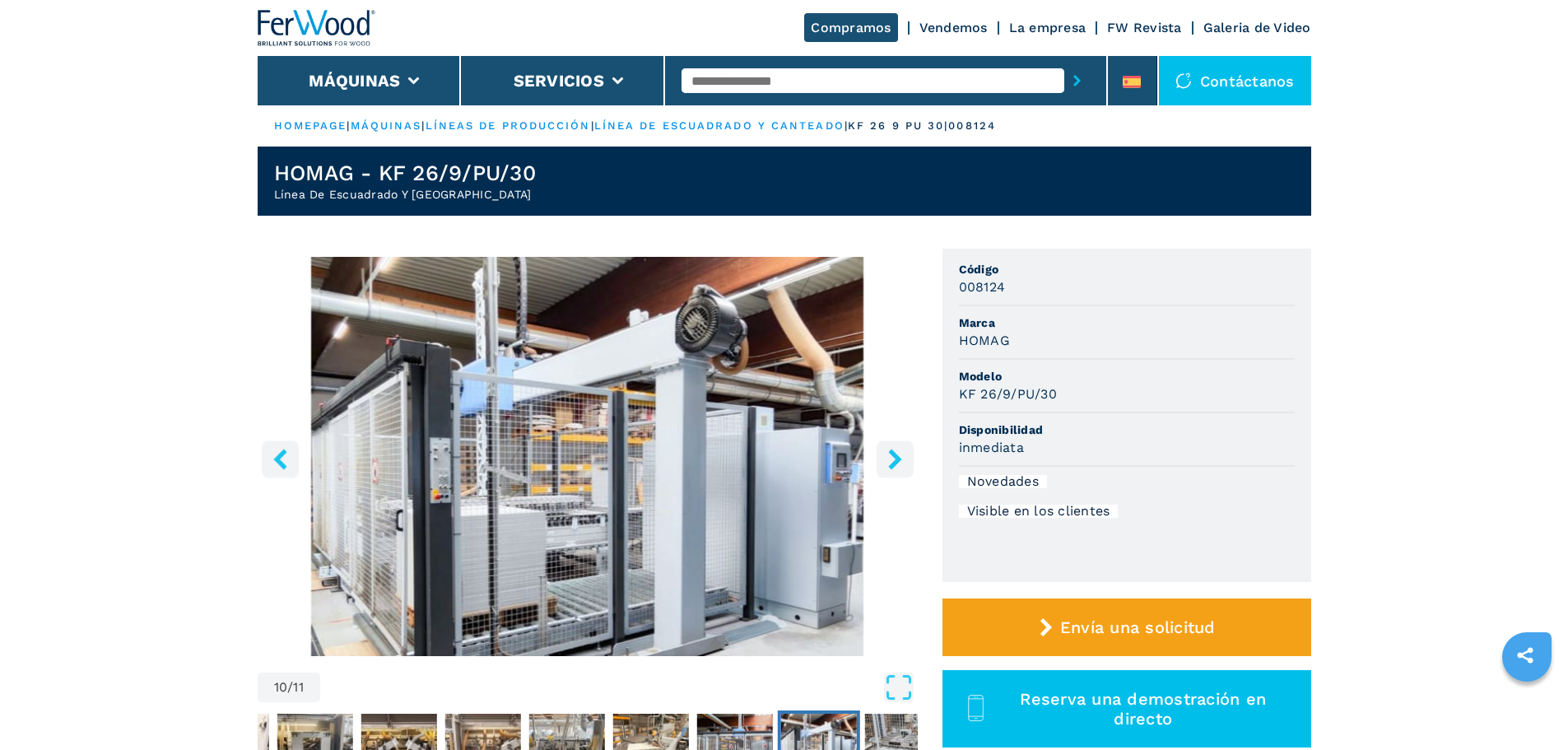
click at [896, 460] on icon "right-button" at bounding box center [894, 459] width 13 height 21
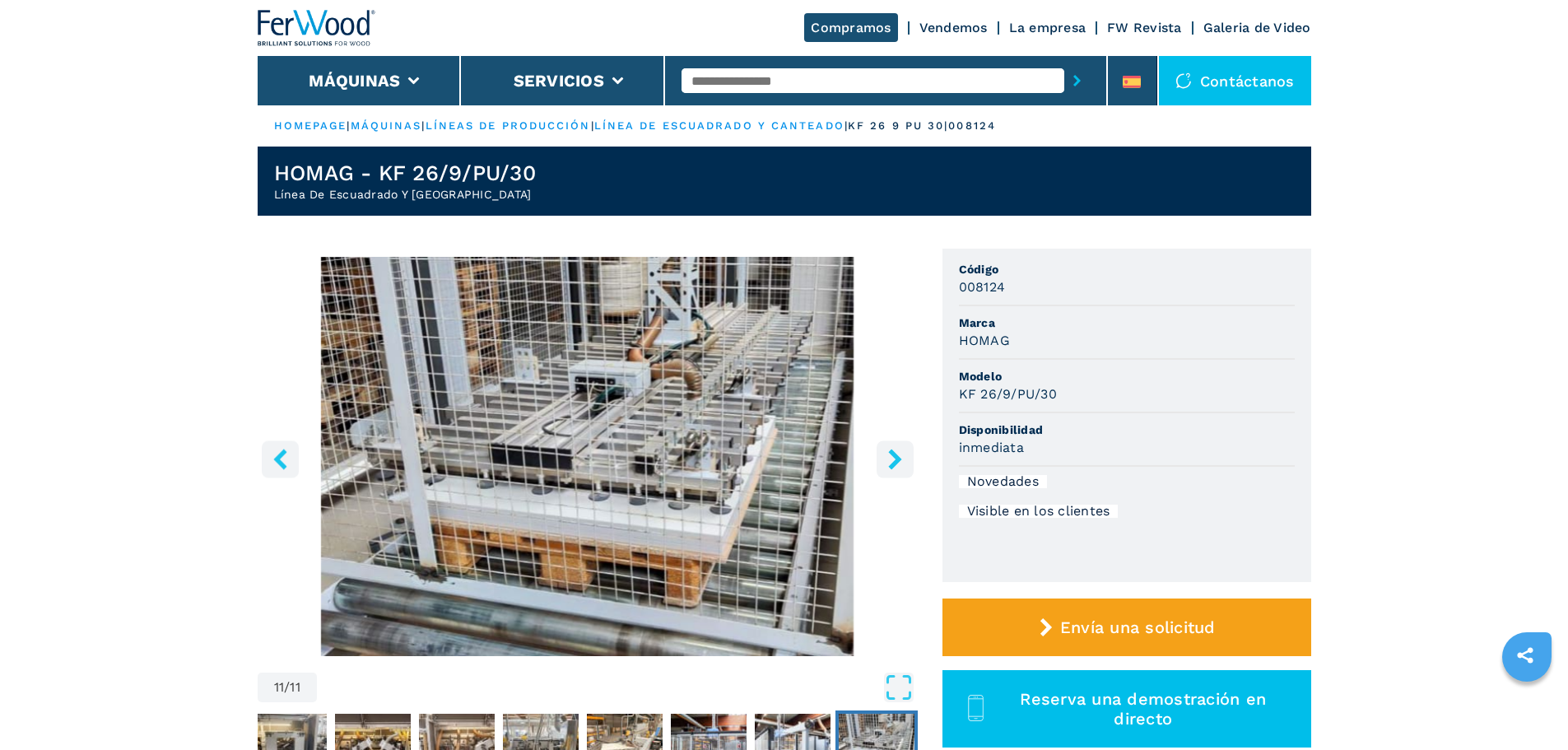
click at [896, 460] on icon "right-button" at bounding box center [894, 459] width 13 height 21
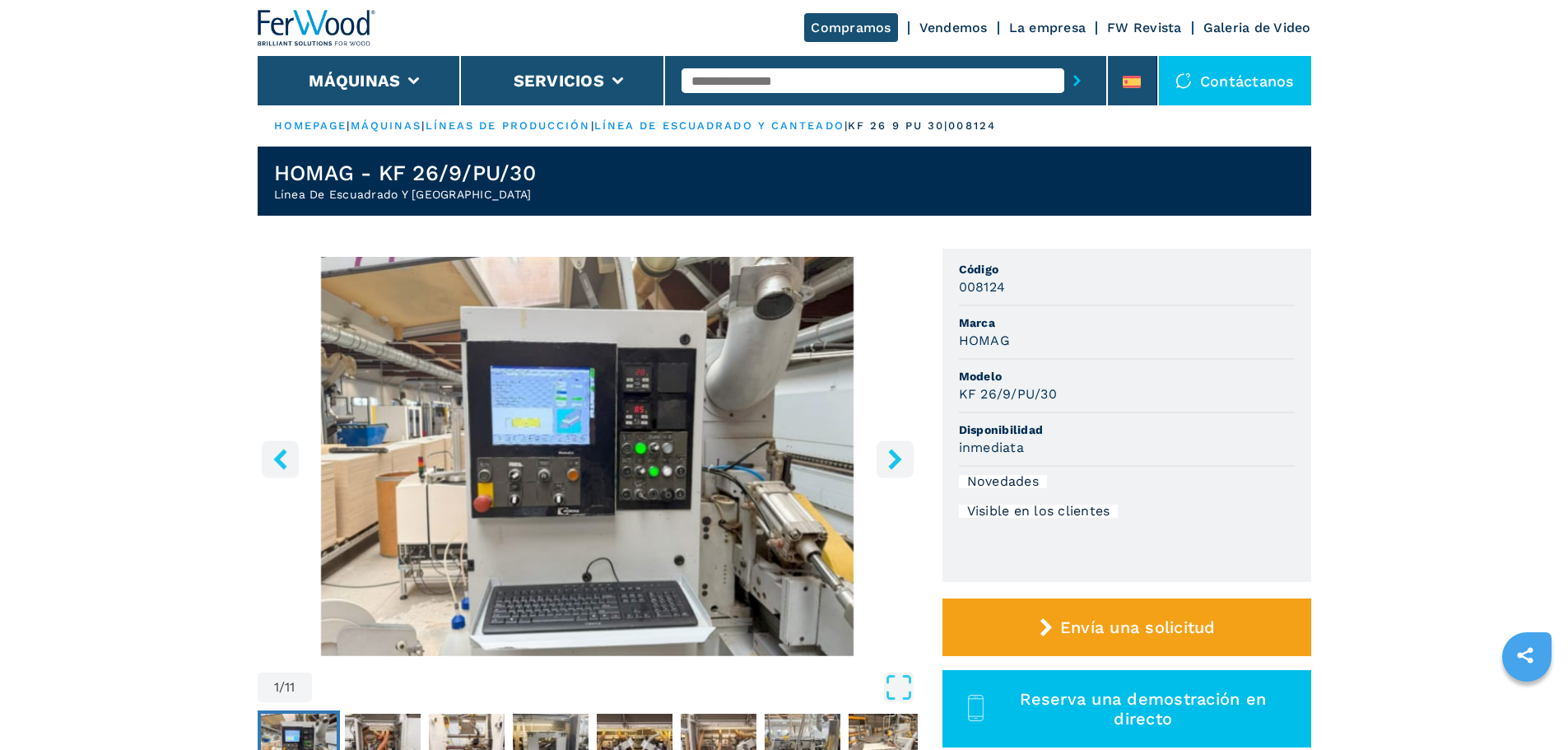
click at [896, 460] on icon "right-button" at bounding box center [894, 459] width 13 height 21
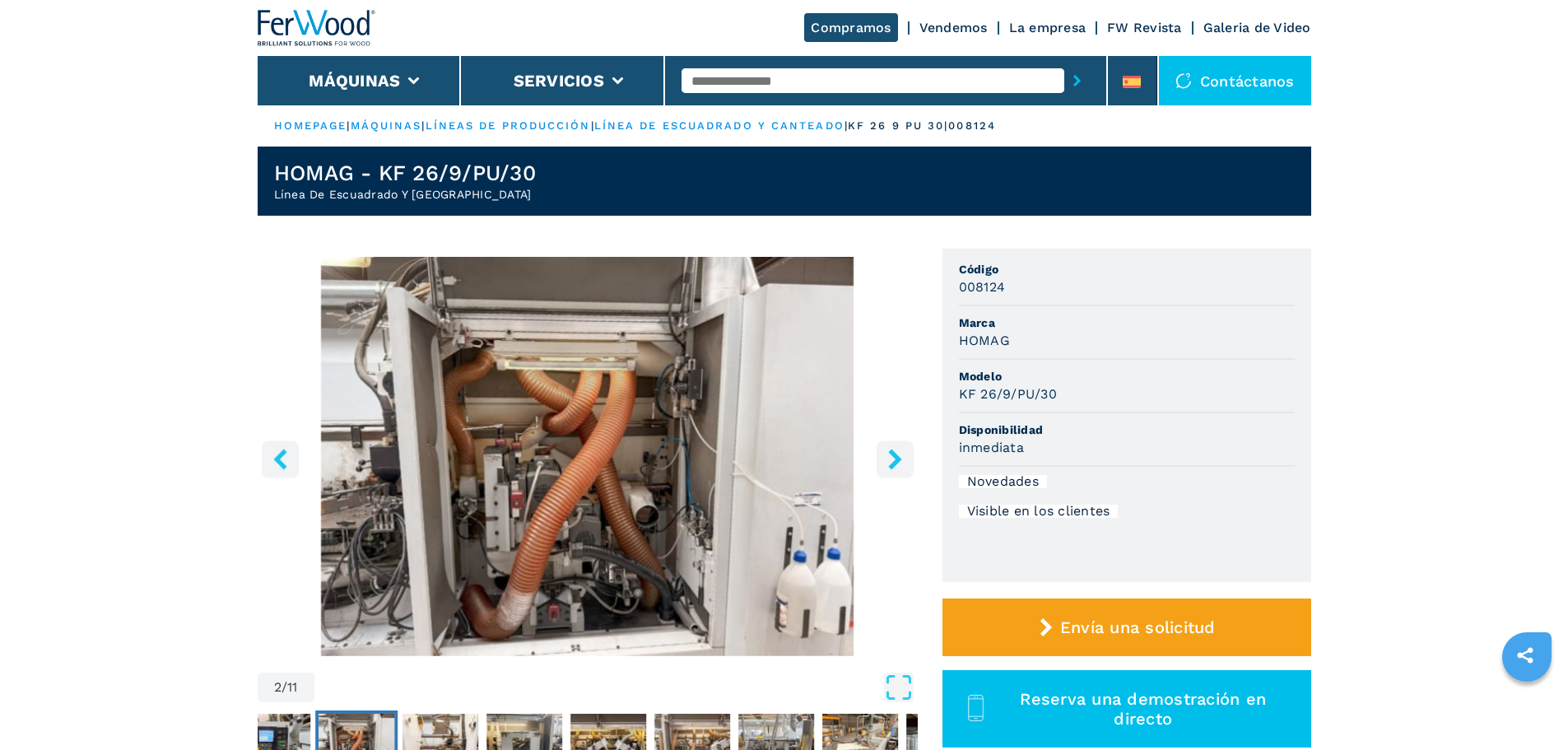
click at [896, 460] on icon "right-button" at bounding box center [894, 459] width 13 height 21
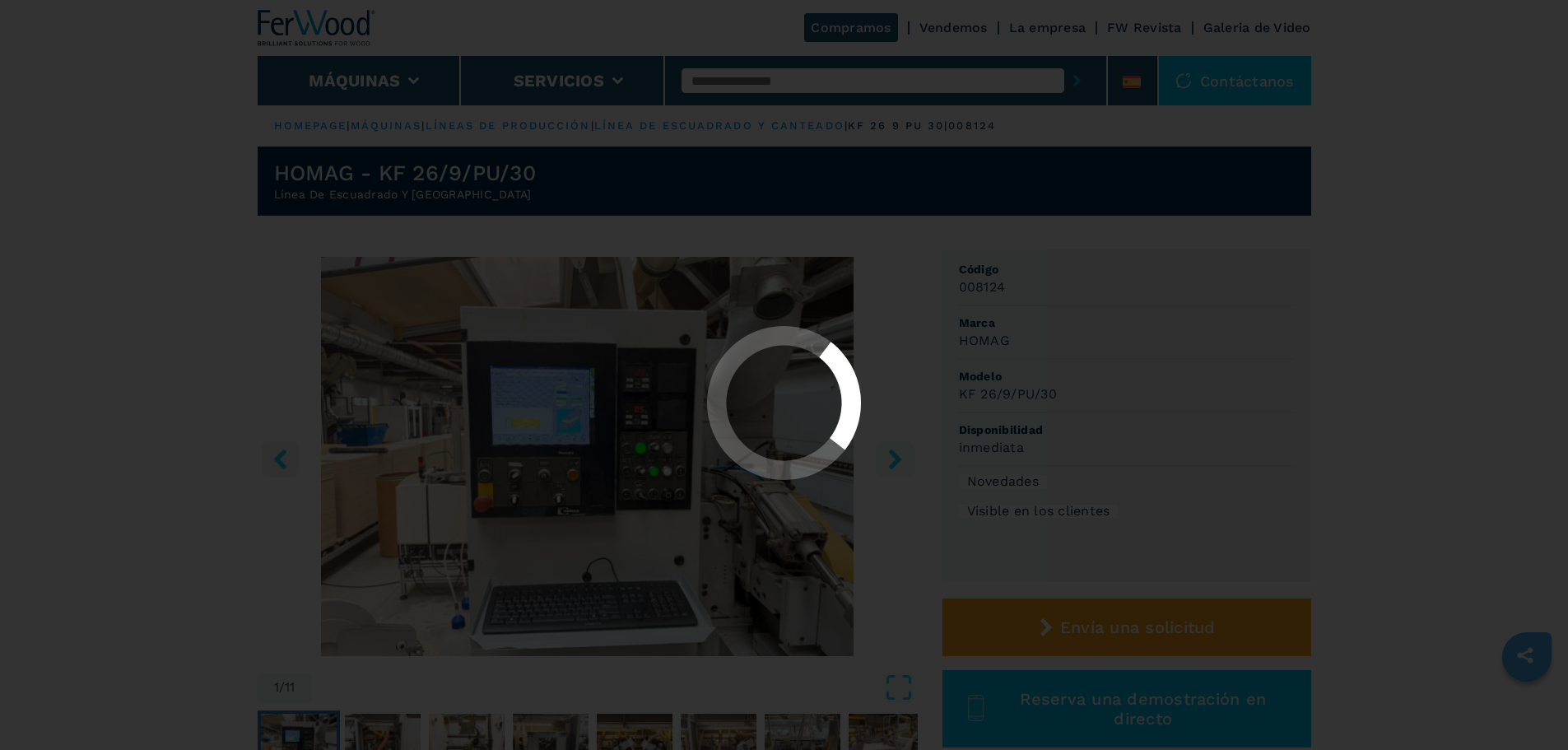
select select "**********"
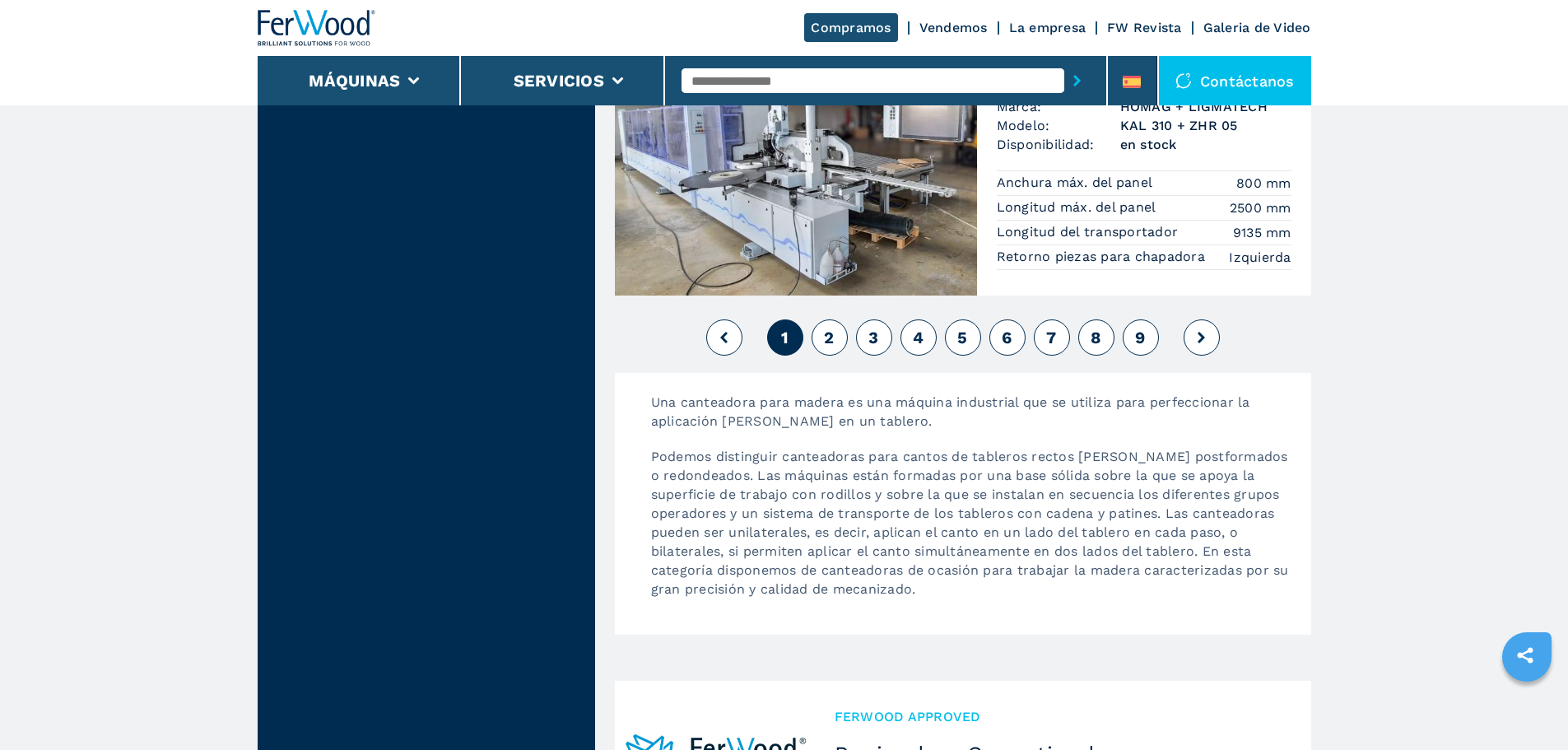
scroll to position [4190, 0]
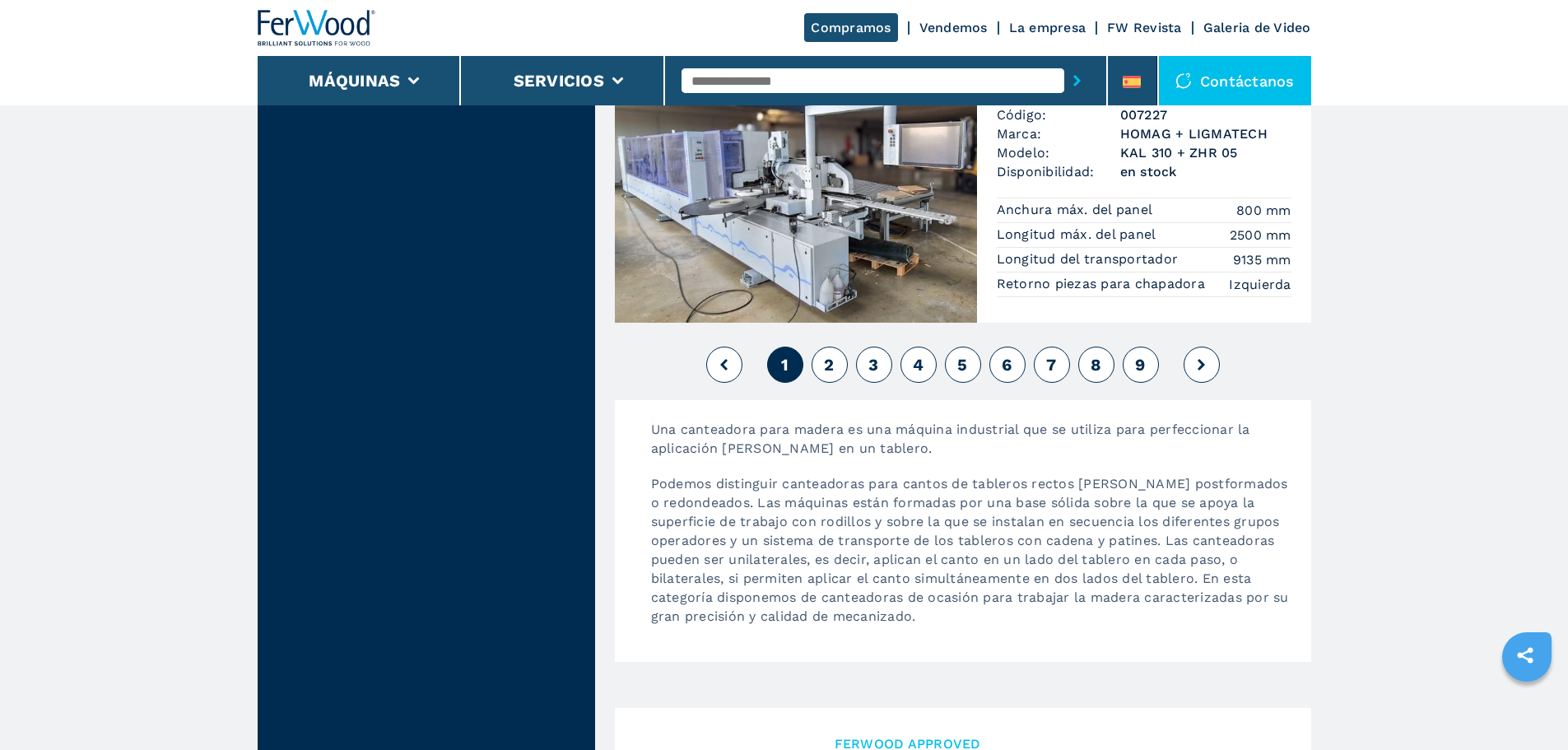
click at [830, 372] on span "2" at bounding box center [829, 364] width 10 height 20
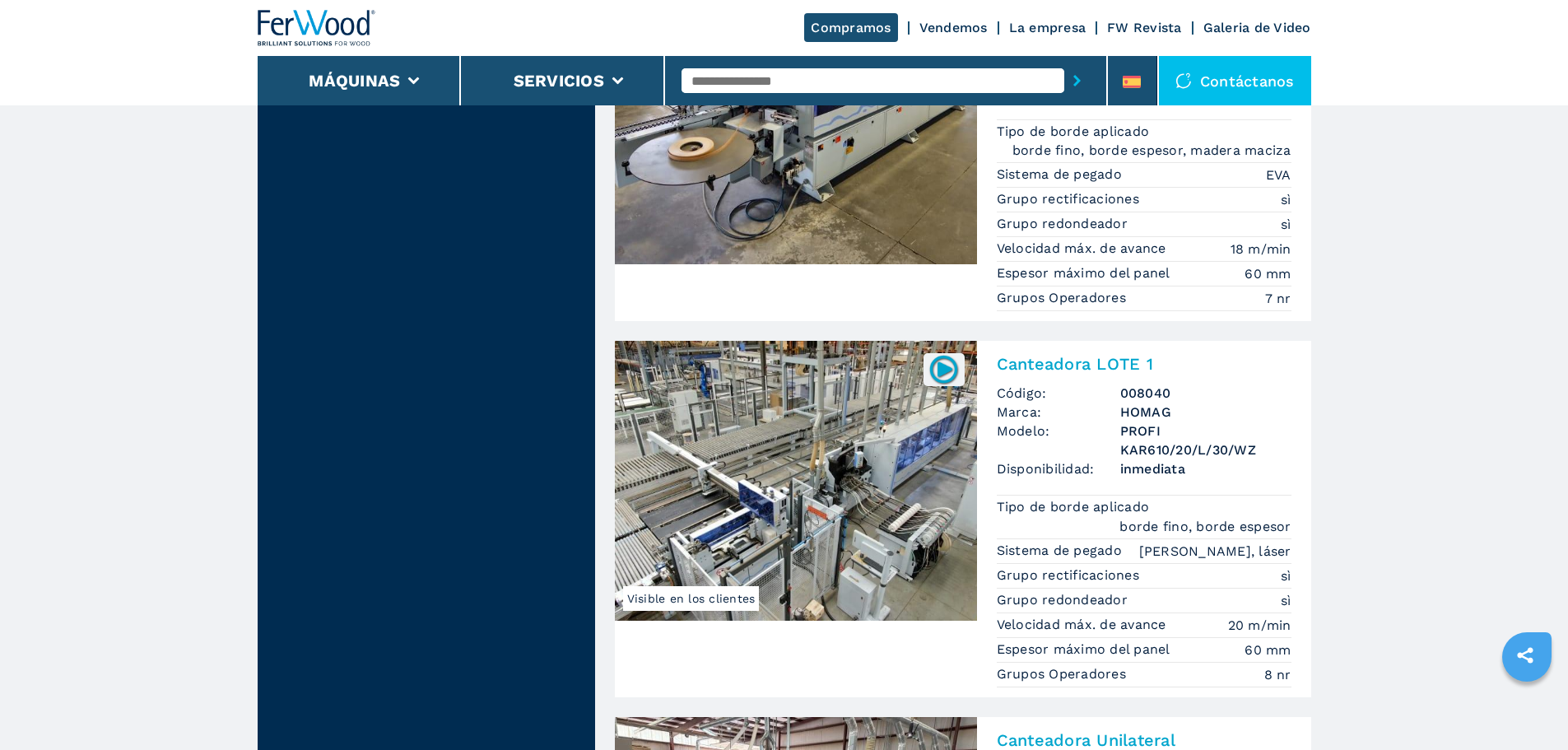
scroll to position [3870, 0]
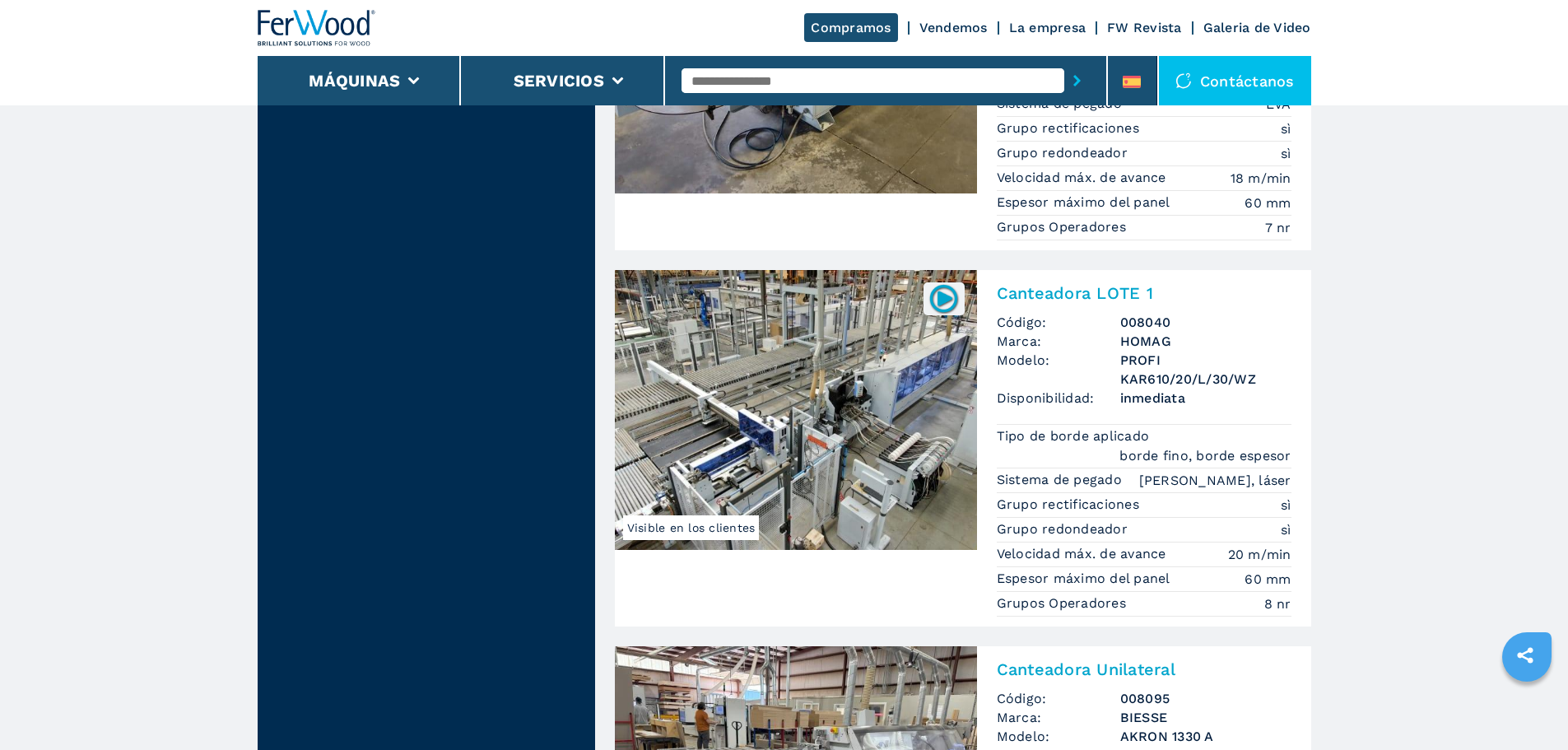
click at [845, 401] on img at bounding box center [796, 410] width 362 height 280
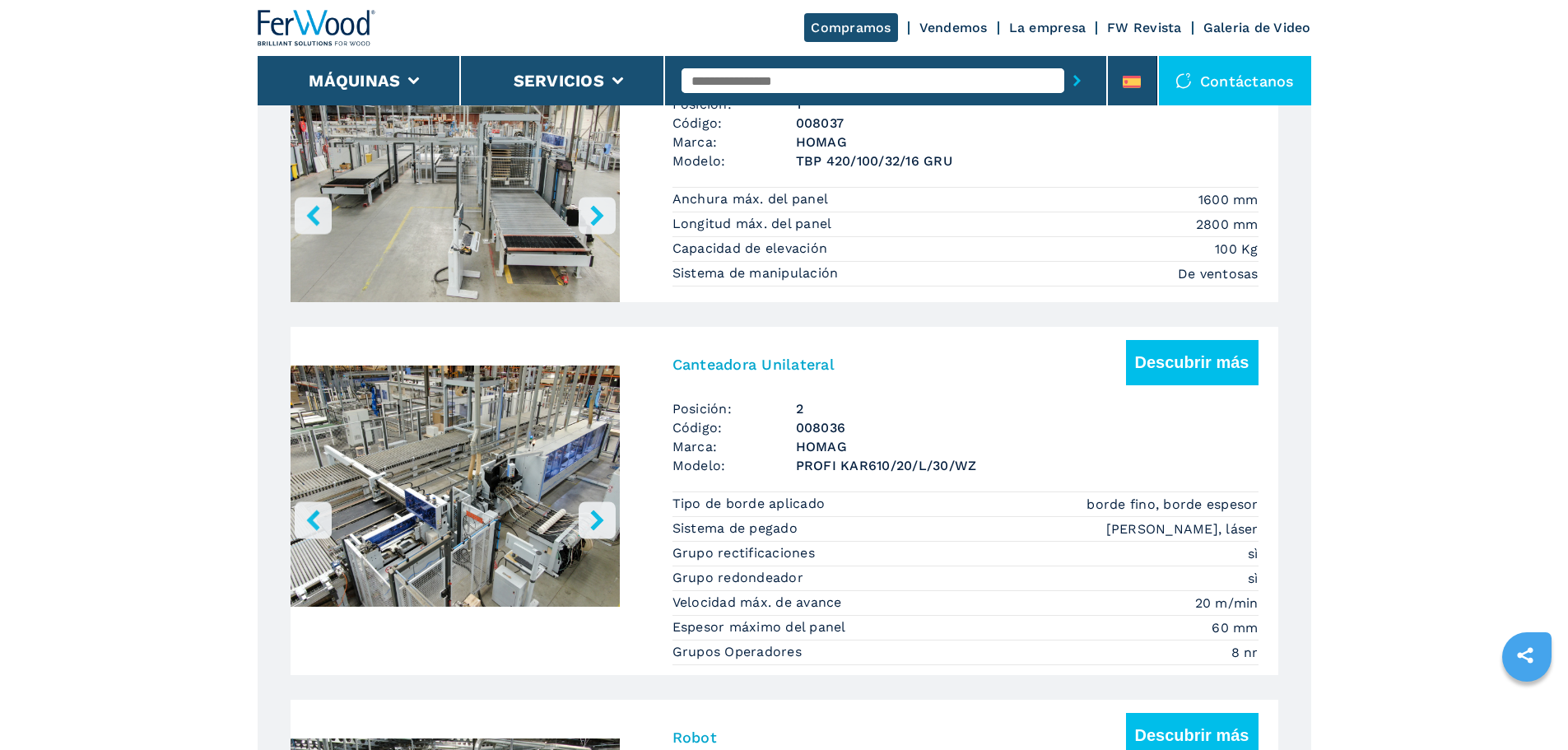
scroll to position [1152, 0]
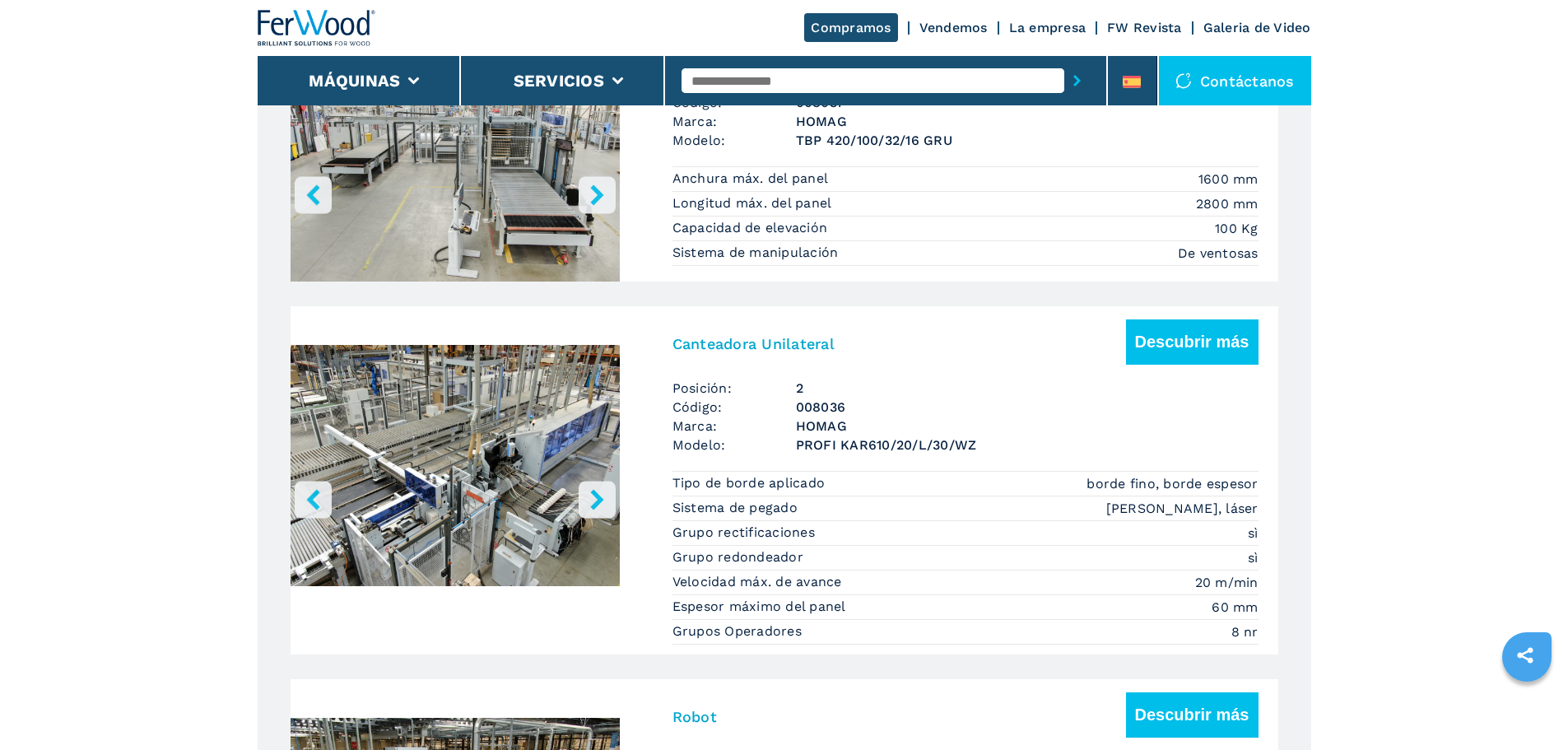
click at [610, 505] on button "right-button" at bounding box center [597, 499] width 37 height 37
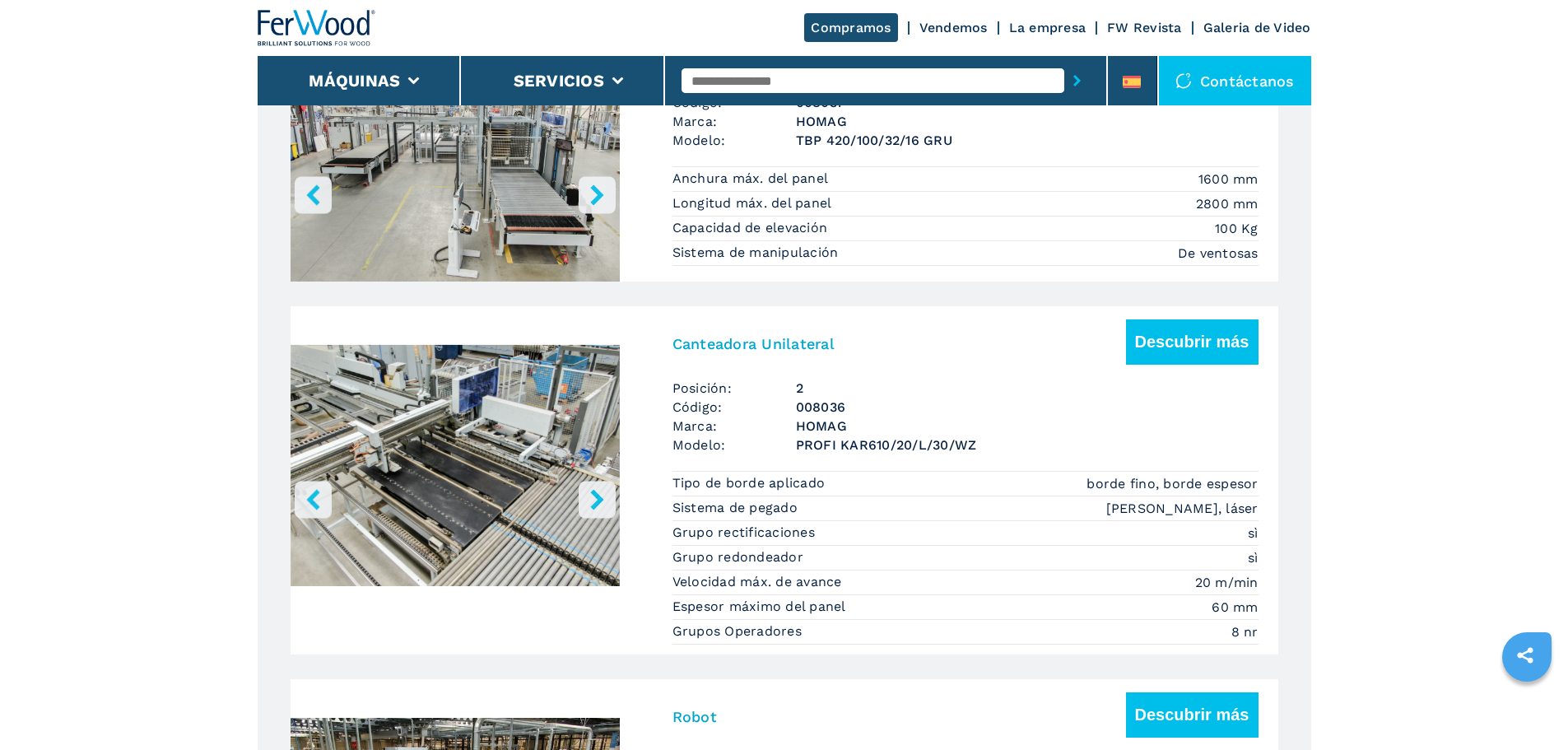
click at [610, 505] on button "right-button" at bounding box center [597, 499] width 37 height 37
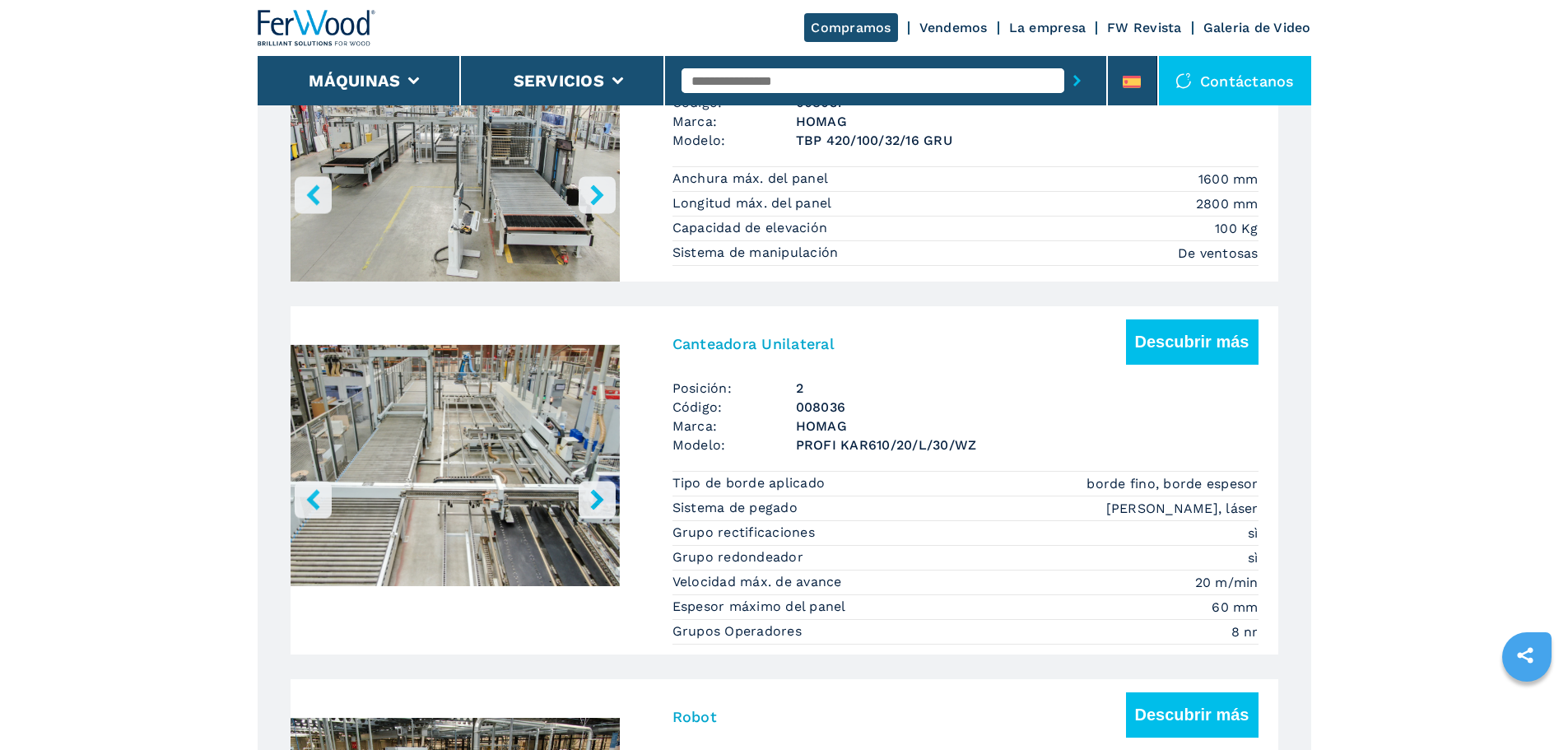
click at [610, 505] on button "right-button" at bounding box center [597, 499] width 37 height 37
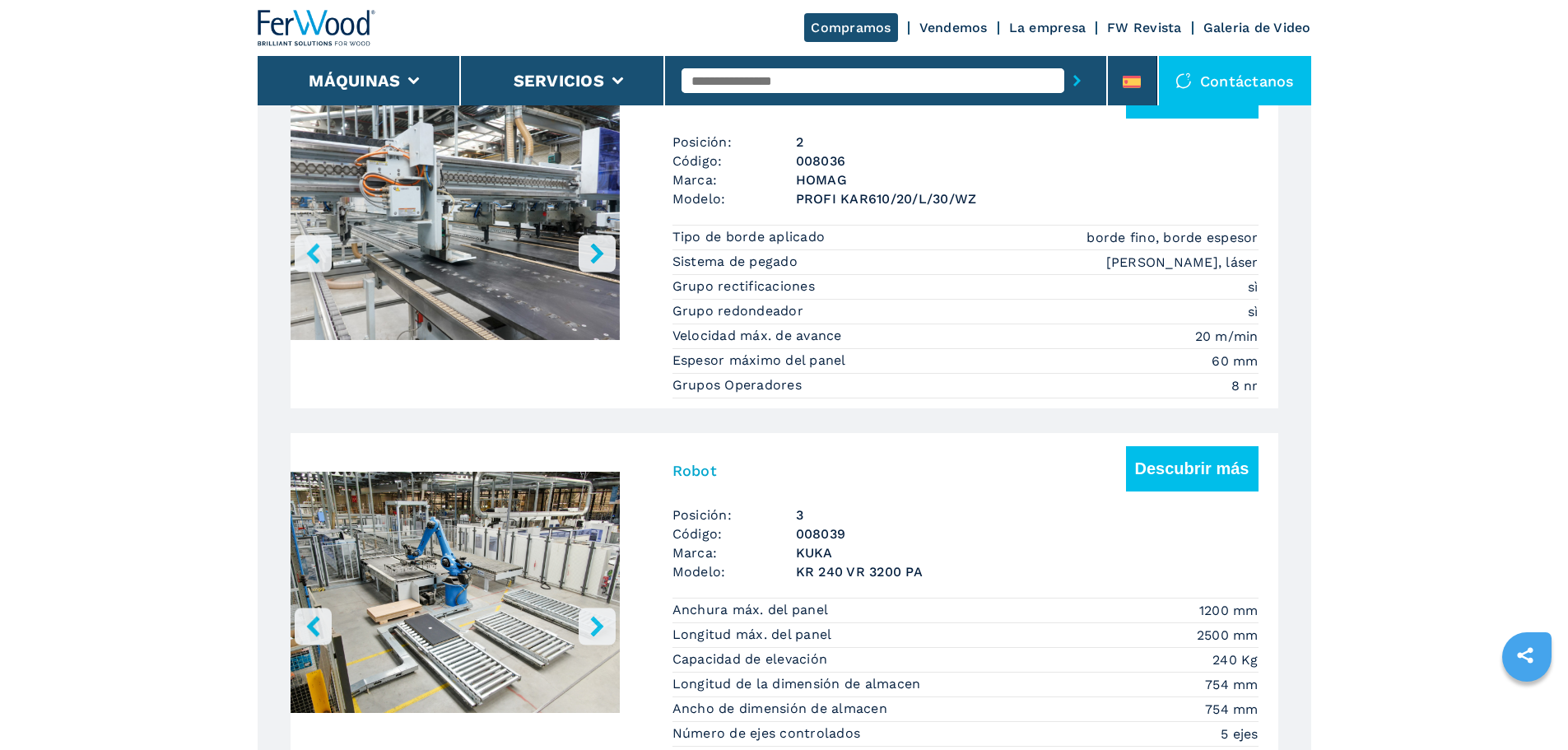
scroll to position [1400, 0]
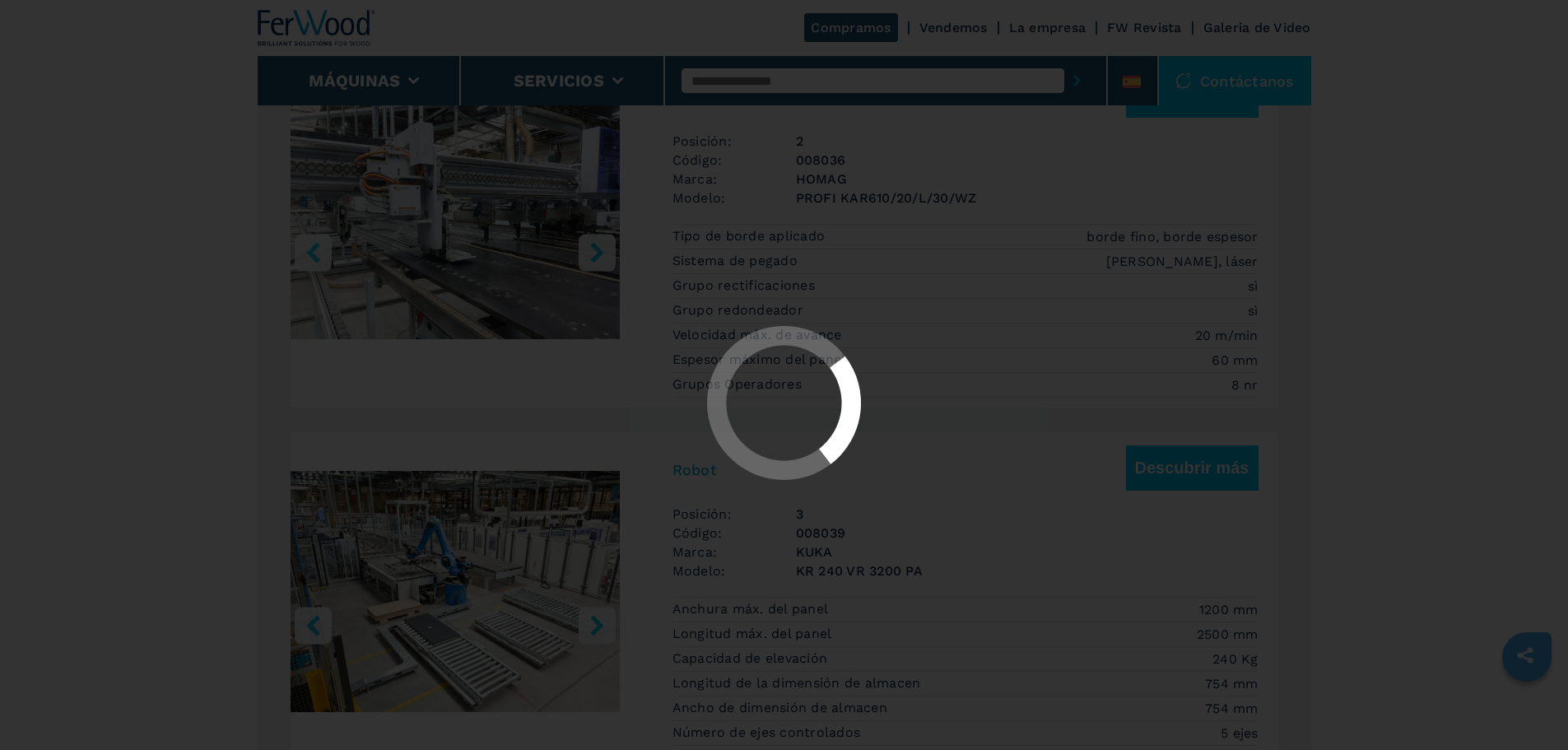
select select "**********"
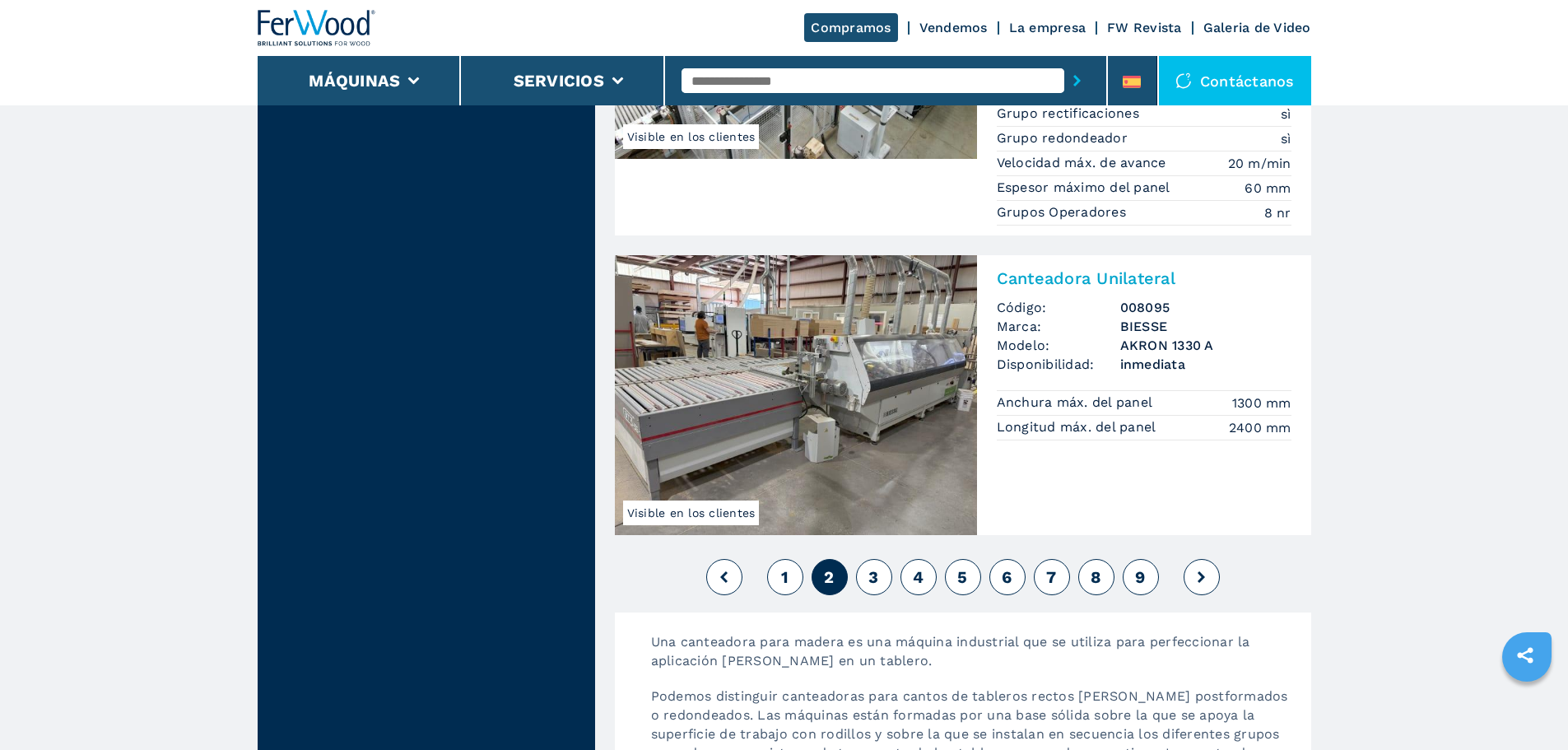
scroll to position [4363, 0]
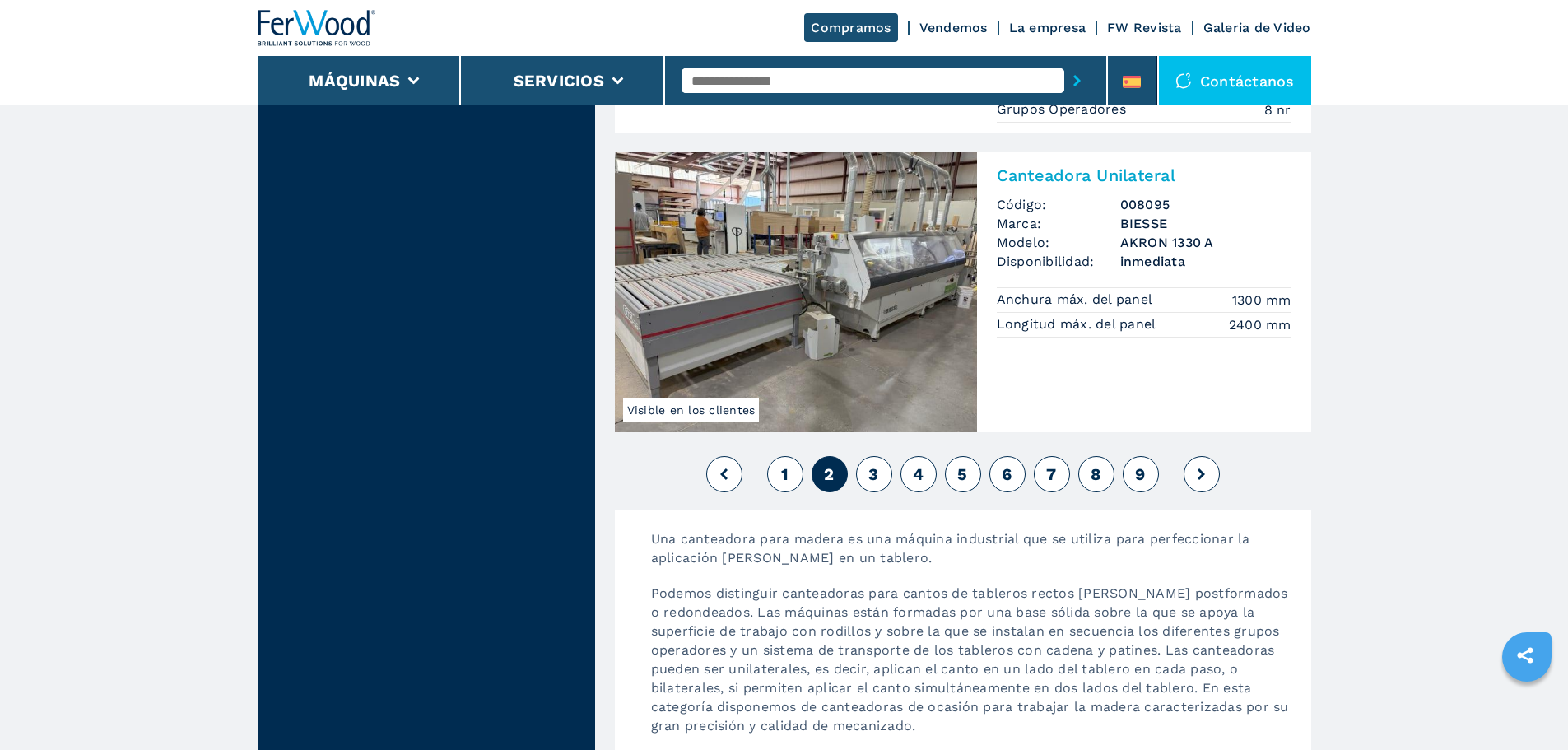
click at [876, 465] on span "3" at bounding box center [874, 474] width 10 height 20
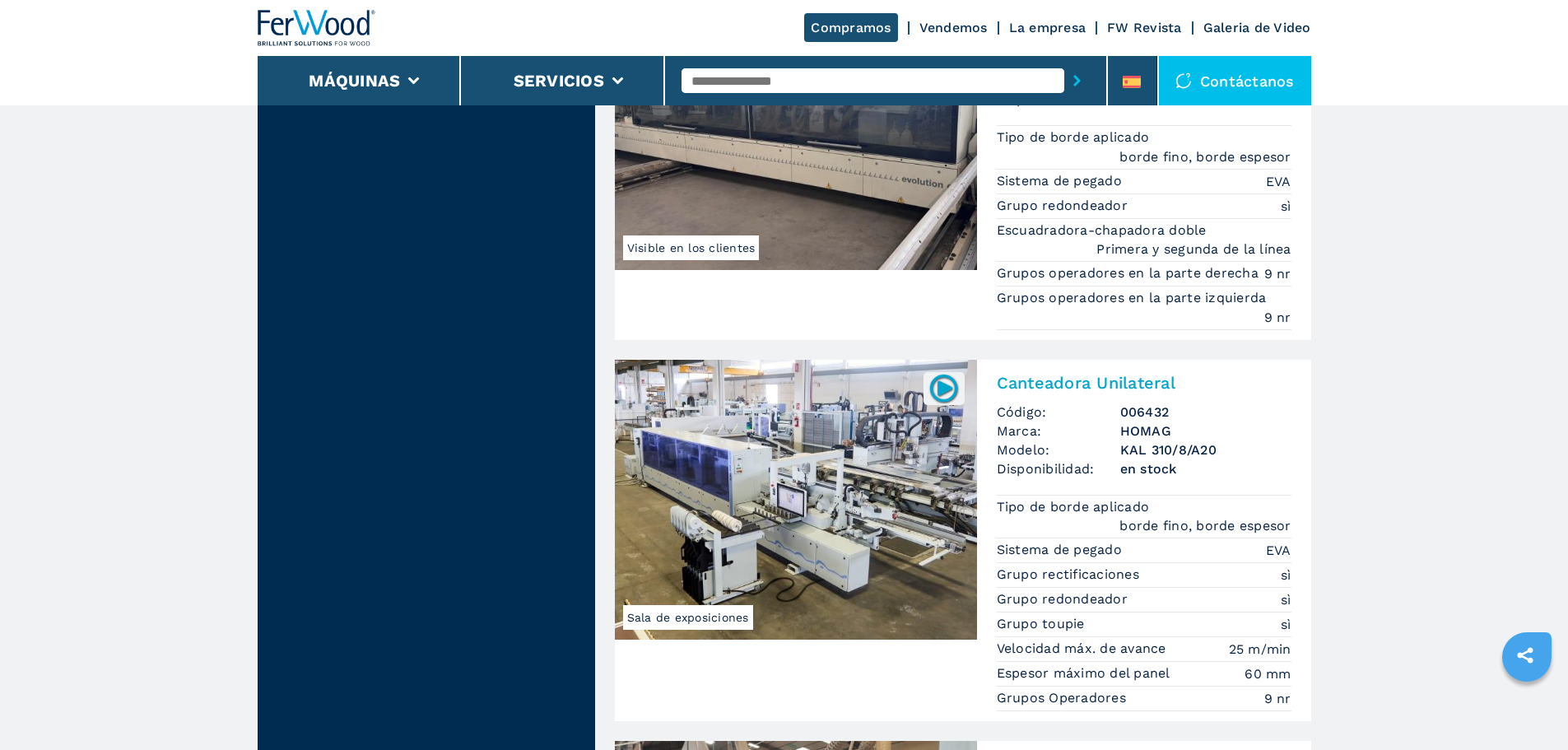
scroll to position [3788, 0]
